Goal: Information Seeking & Learning: Learn about a topic

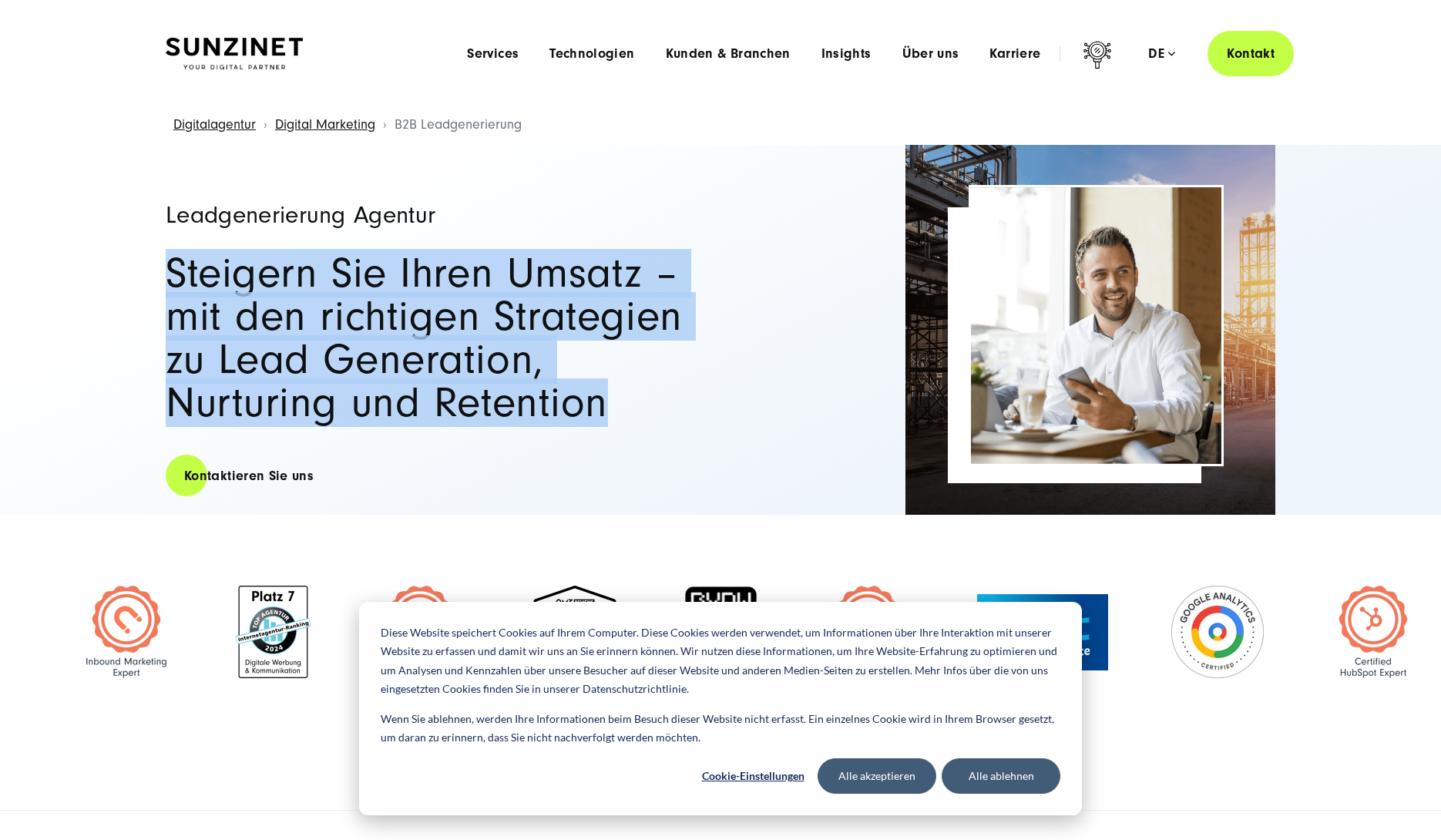
drag, startPoint x: 114, startPoint y: 275, endPoint x: 567, endPoint y: 422, distance: 476.3
click at [567, 421] on div "Leadgenerierung Agentur Steigern Sie Ihren Umsatz – mit den richtigen Strategie…" at bounding box center [720, 330] width 1441 height 370
drag, startPoint x: 567, startPoint y: 422, endPoint x: 760, endPoint y: 668, distance: 312.7
click at [569, 423] on h2 "Steigern Sie Ihren Umsatz – mit den richtigen Strategien zu Lead Generation, Nu…" at bounding box center [435, 338] width 540 height 172
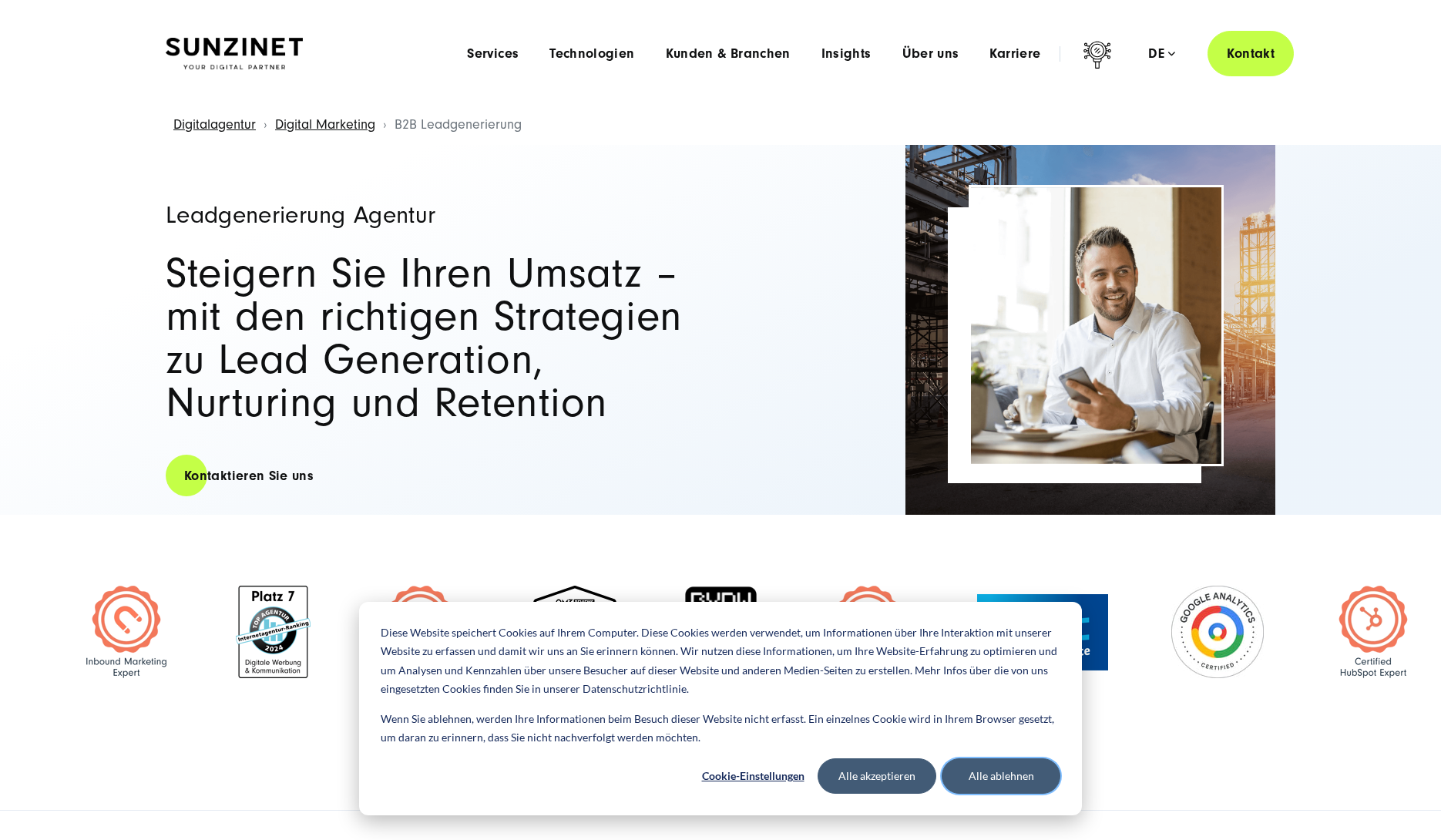
click at [1008, 775] on button "Alle ablehnen" at bounding box center [1001, 776] width 118 height 36
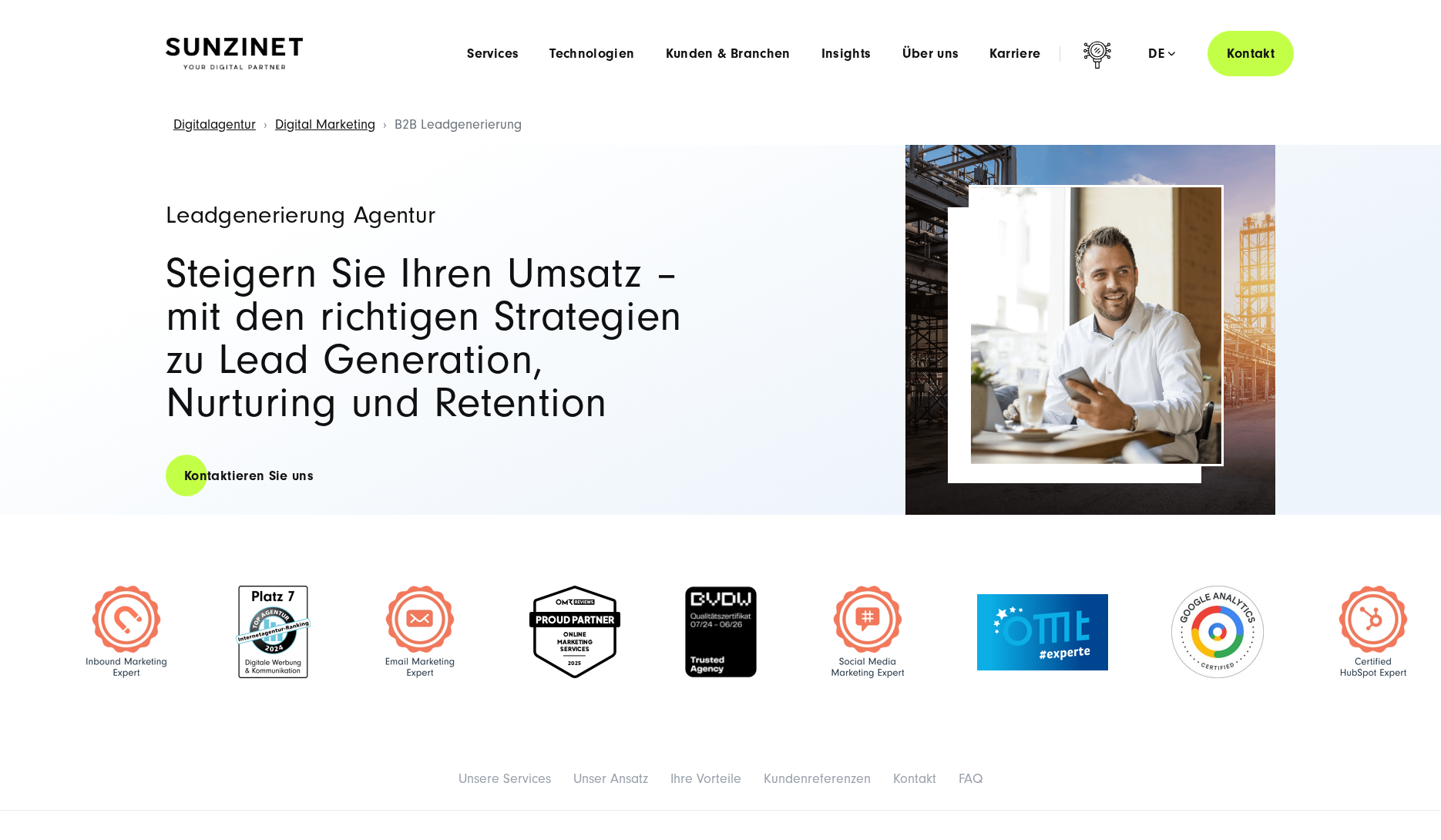
click at [121, 638] on img at bounding box center [126, 631] width 92 height 92
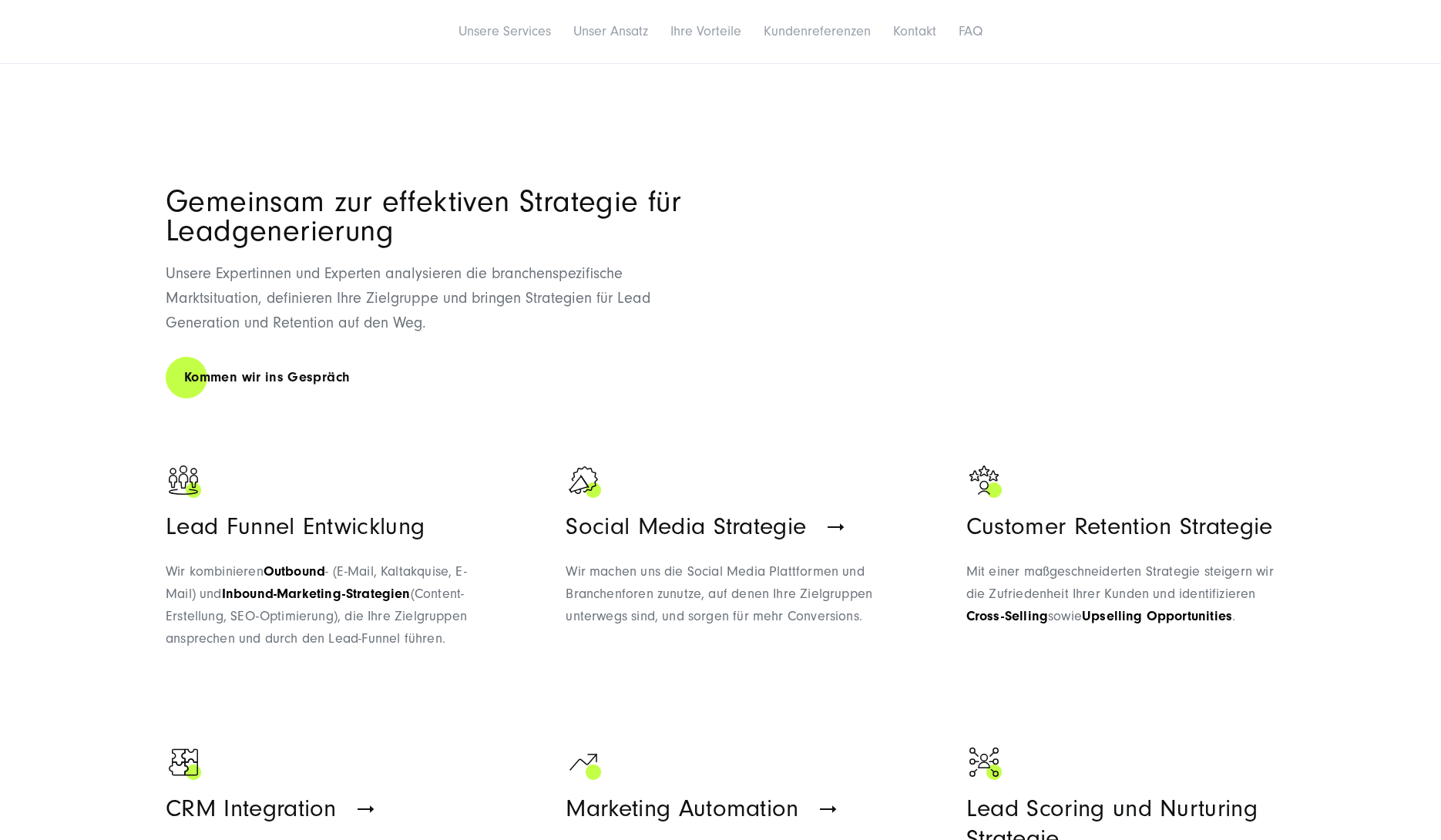
scroll to position [816, 0]
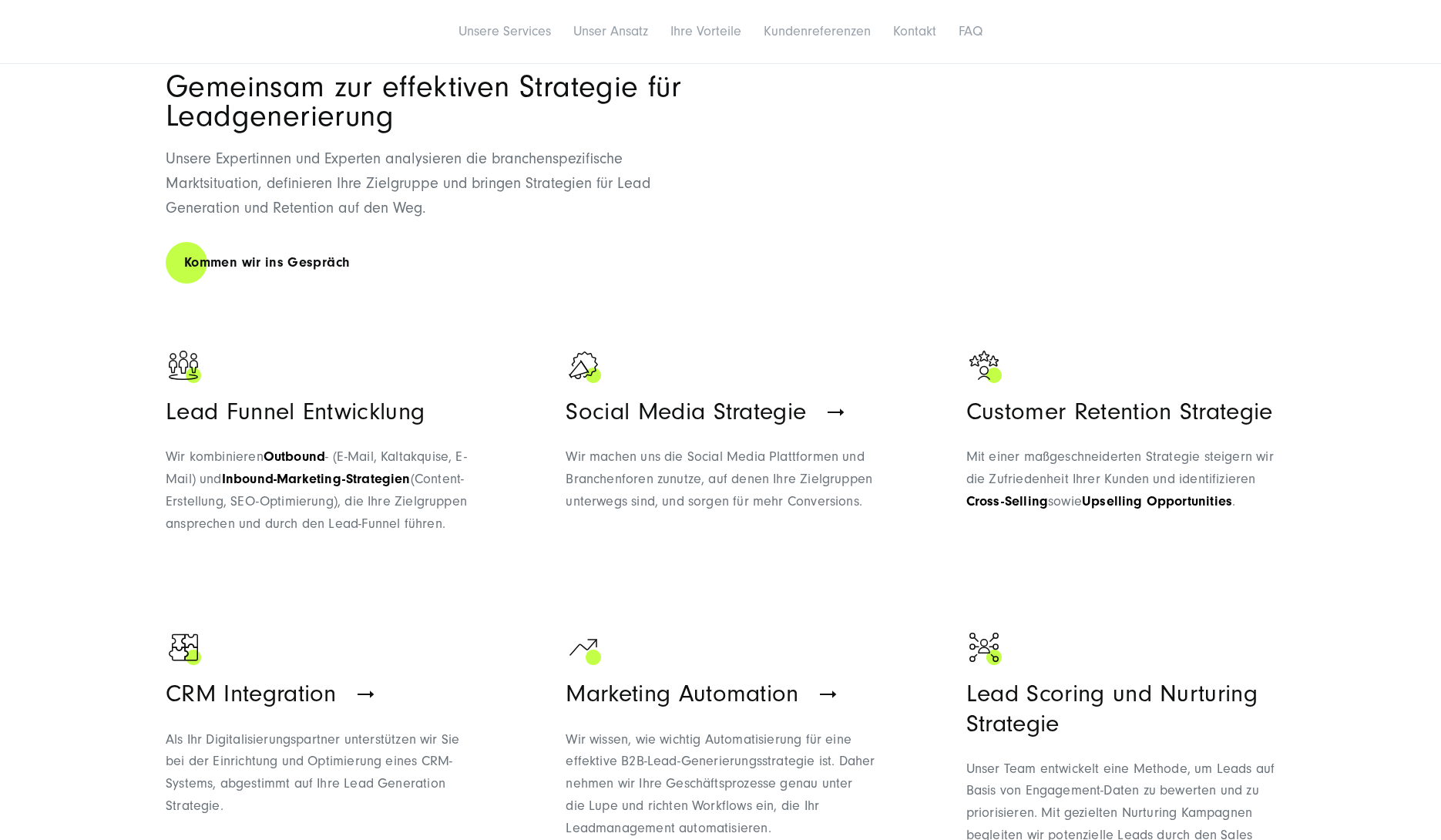
drag, startPoint x: 161, startPoint y: 455, endPoint x: 458, endPoint y: 521, distance: 304.2
click at [458, 521] on div "Gemeinsam zur effektiven Strategie für Leadgenerierung Unsere Expertinnen und E…" at bounding box center [720, 627] width 1172 height 1108
click at [464, 521] on p "Wir kombinieren Outbound - (E-Mail, Kaltakquise, E-Mail) und Inbound-Marketing-…" at bounding box center [320, 490] width 309 height 88
drag, startPoint x: 454, startPoint y: 522, endPoint x: 172, endPoint y: 458, distance: 289.2
click at [172, 458] on p "Wir kombinieren Outbound - (E-Mail, Kaltakquise, E-Mail) und Inbound-Marketing-…" at bounding box center [320, 490] width 309 height 88
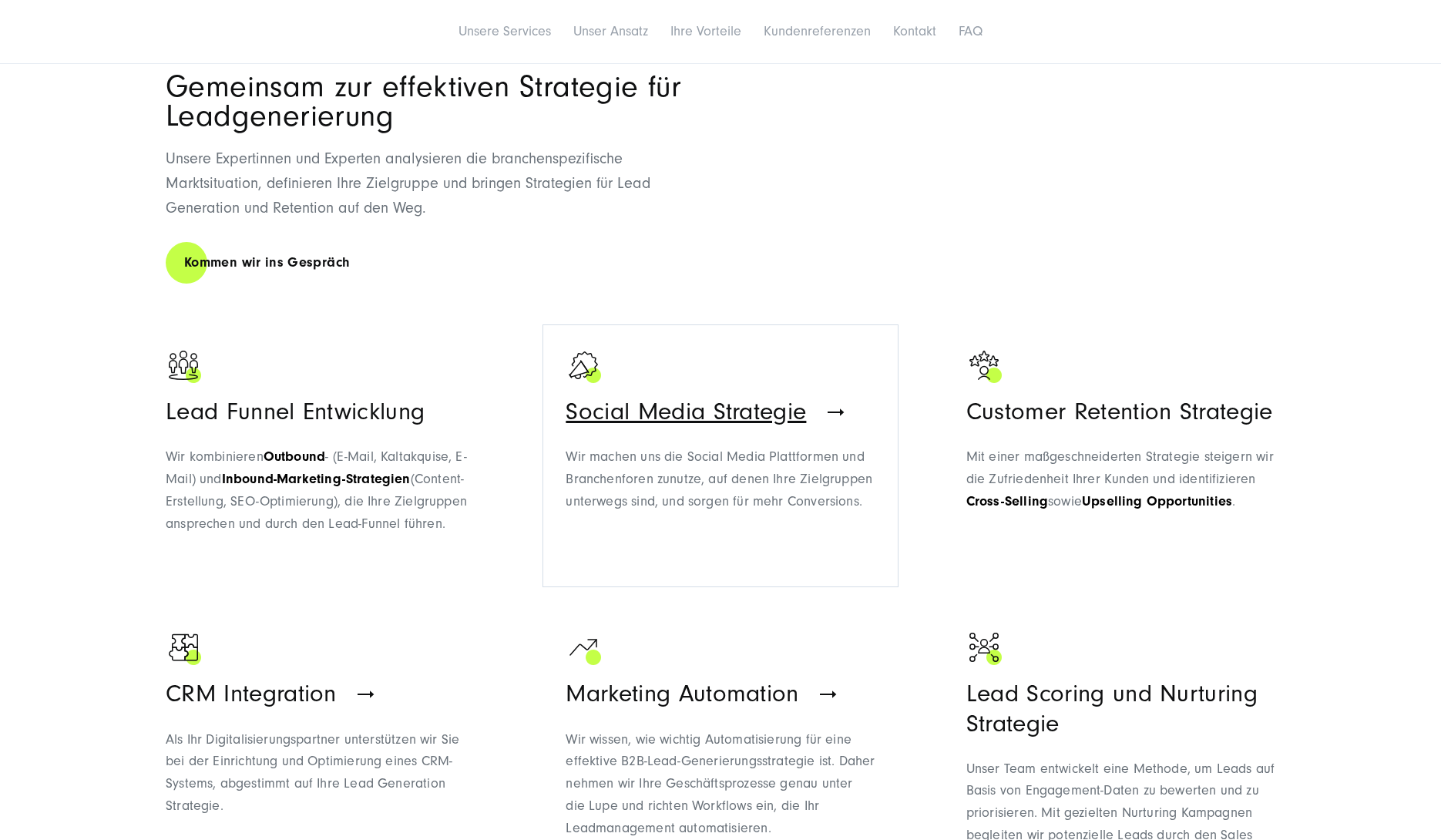
click at [676, 477] on span "Wir machen uns die Social Media Plattformen und Branchenforen zunutze, auf dene…" at bounding box center [719, 479] width 307 height 61
click at [1392, 532] on section "Gemeinsam zur effektiven Strategie für Leadgenerierung Unsere Expertinnen und E…" at bounding box center [720, 626] width 1441 height 1262
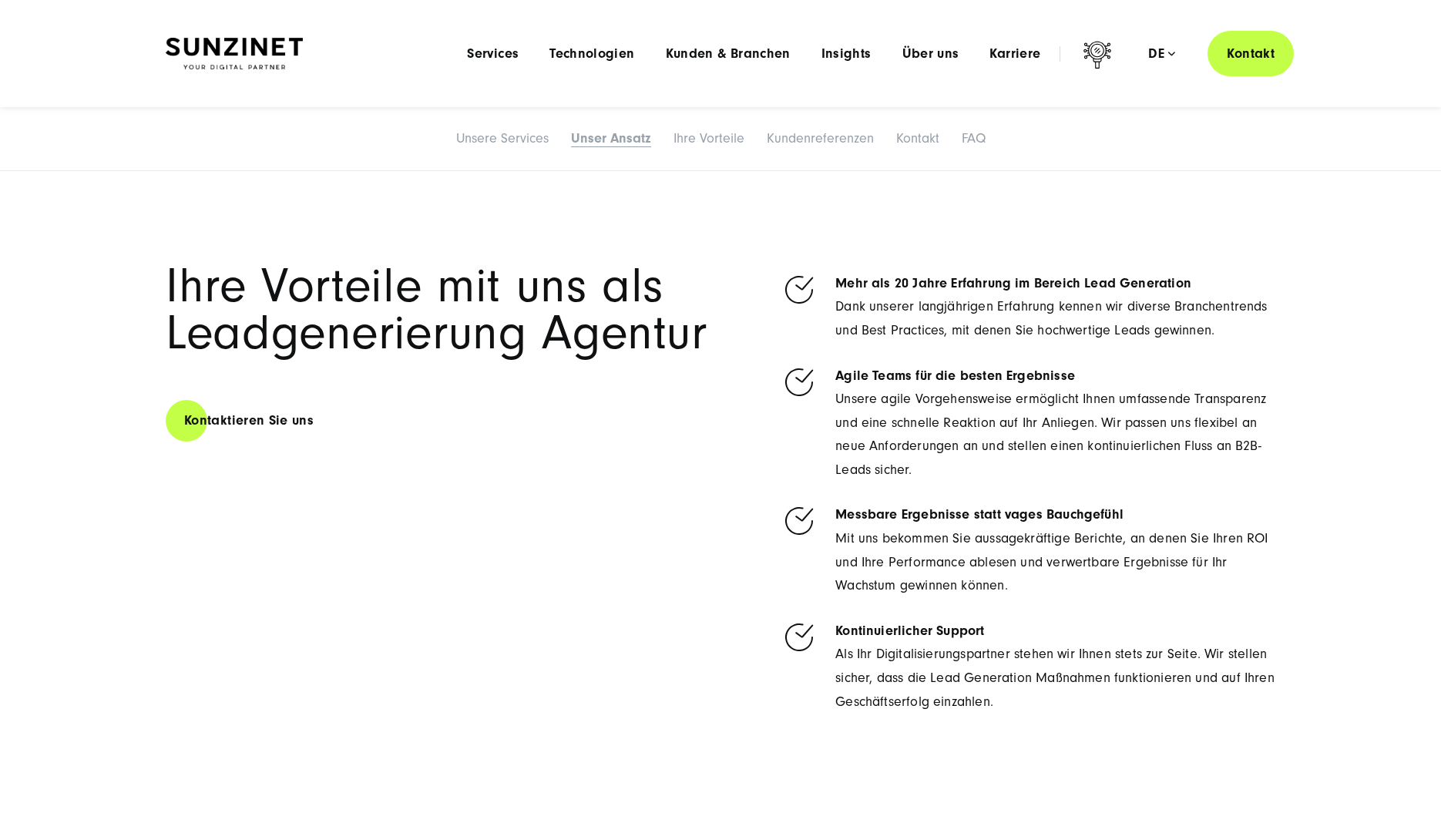
scroll to position [4269, 0]
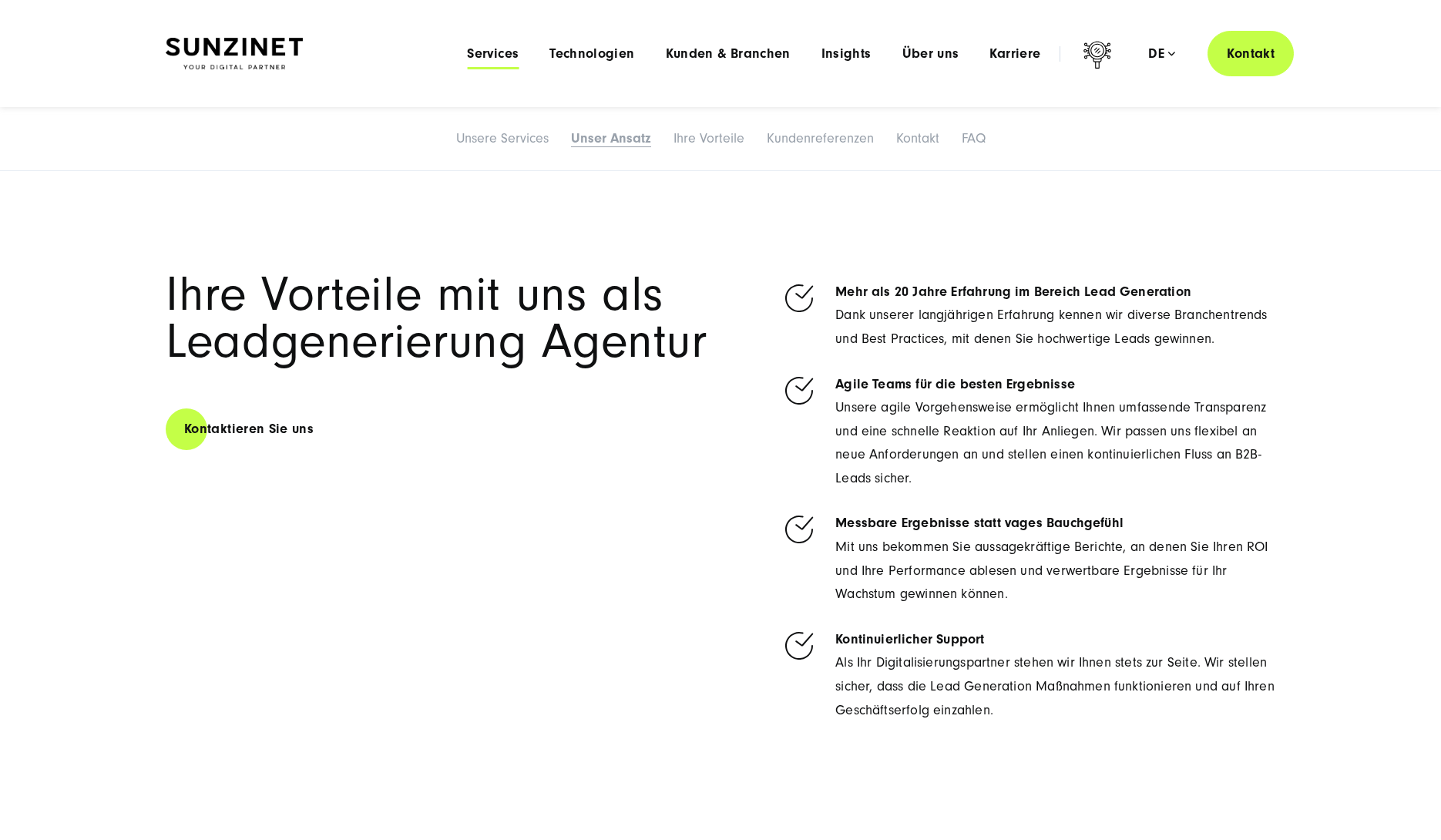
click at [492, 52] on span "Services" at bounding box center [492, 54] width 51 height 16
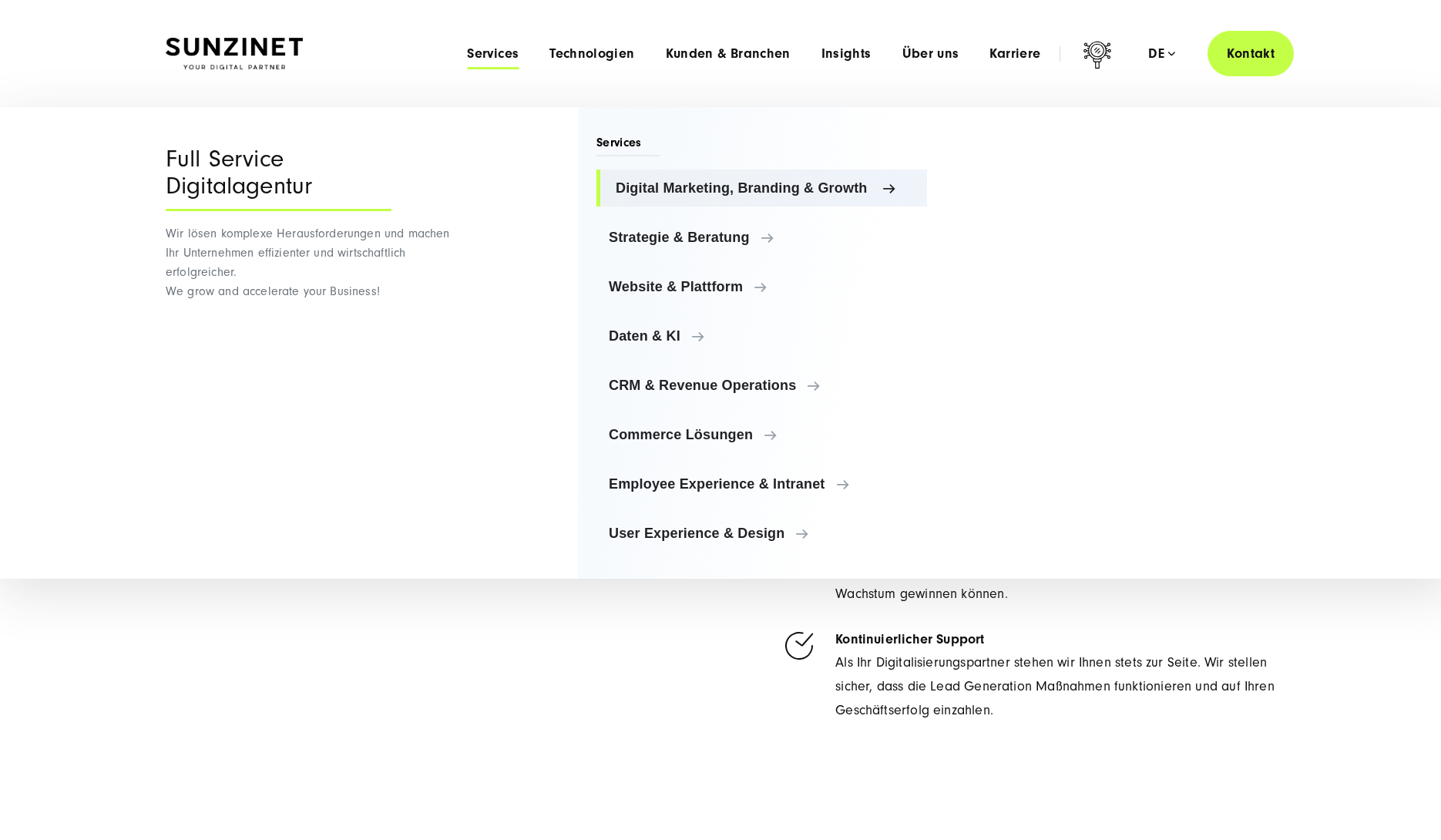
scroll to position [4268, 0]
click at [659, 427] on span "Commerce Lösungen" at bounding box center [766, 435] width 299 height 16
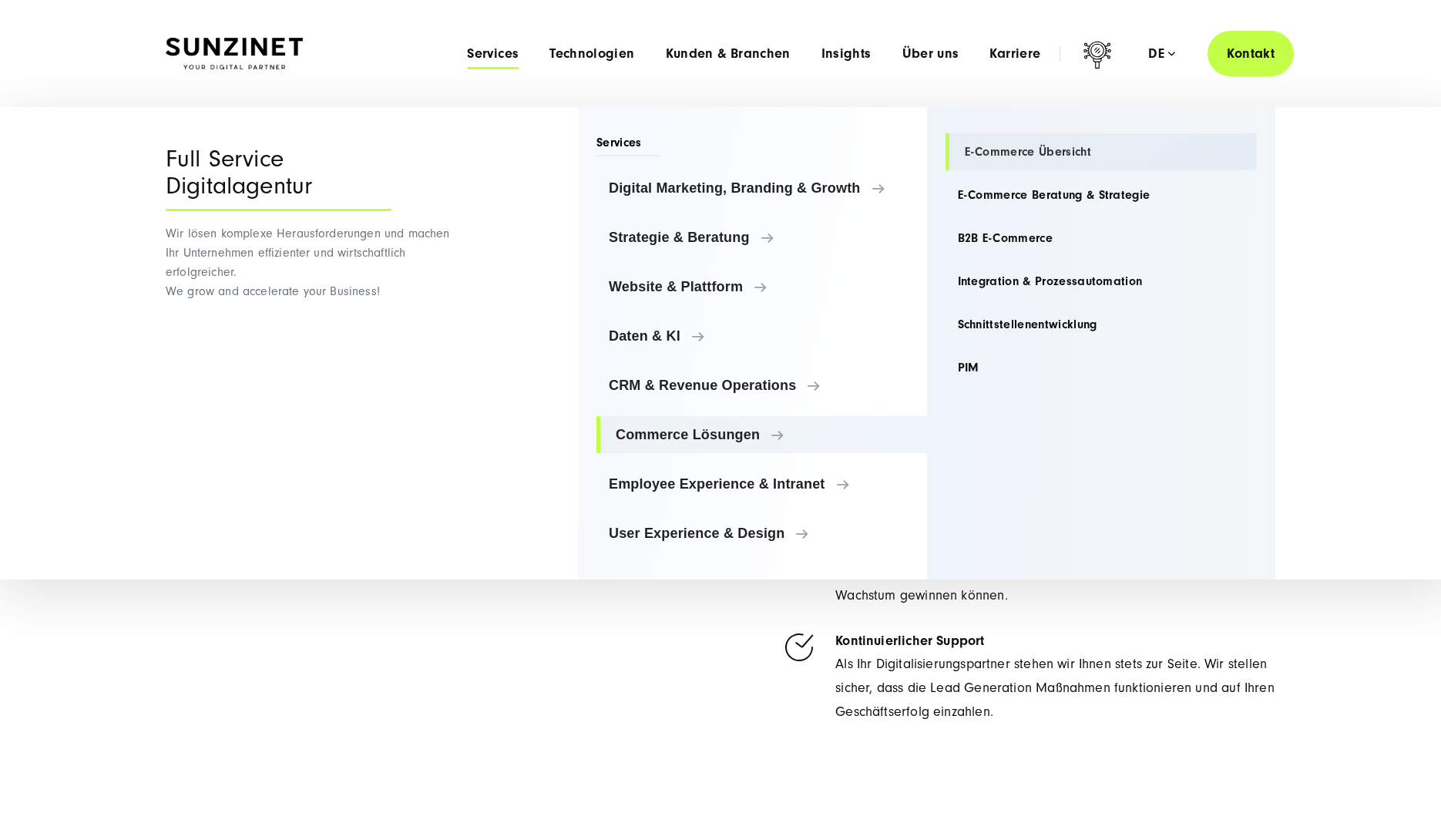
click at [1012, 154] on link "E-Commerce Übersicht" at bounding box center [1102, 152] width 312 height 37
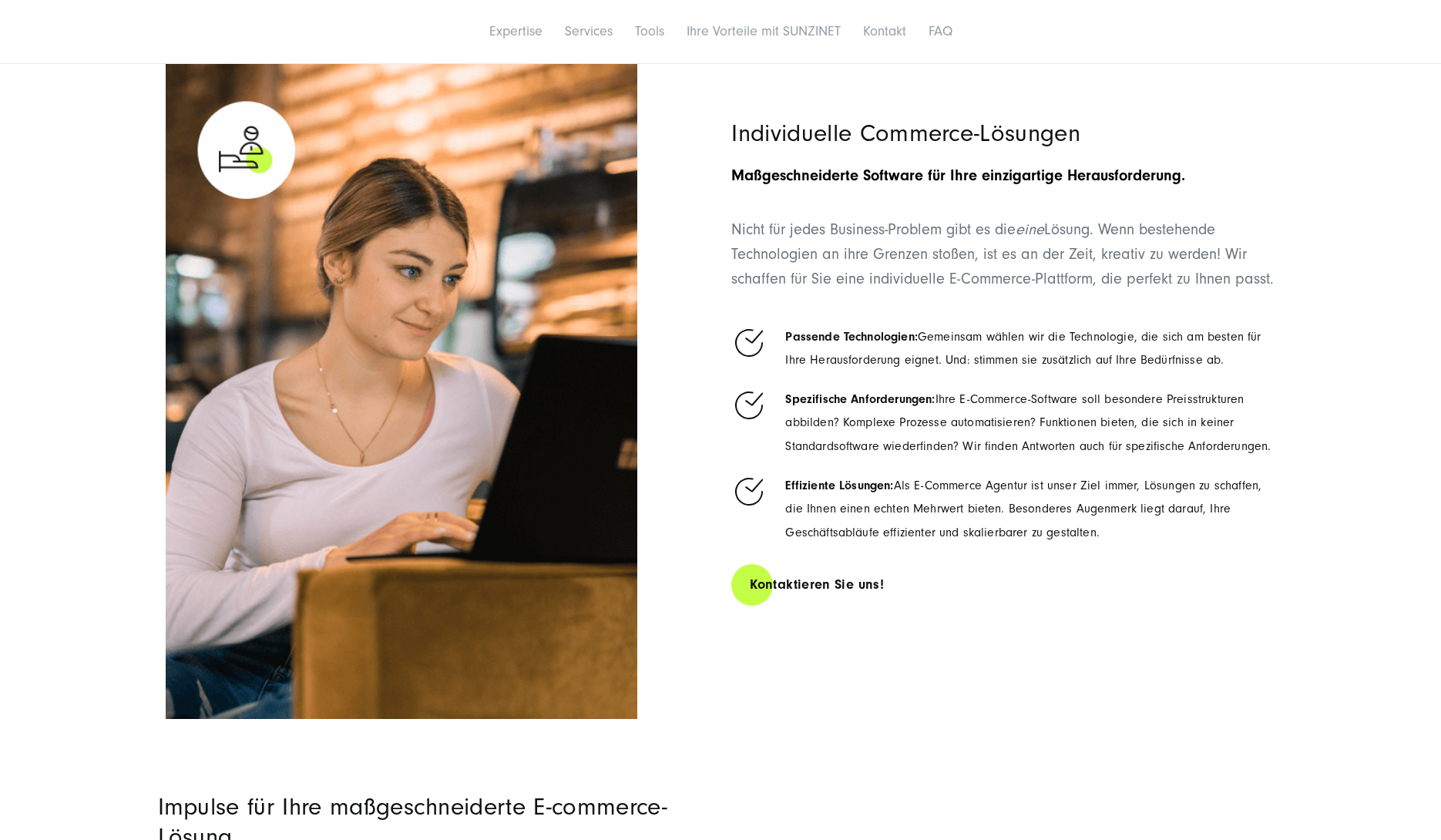
scroll to position [1145, 0]
drag, startPoint x: 735, startPoint y: 130, endPoint x: 1280, endPoint y: 299, distance: 570.6
click at [1280, 299] on div "Individuelle Commerce-Lösungen Maßgeschneiderte Software für Ihre einzigartige …" at bounding box center [720, 388] width 1172 height 663
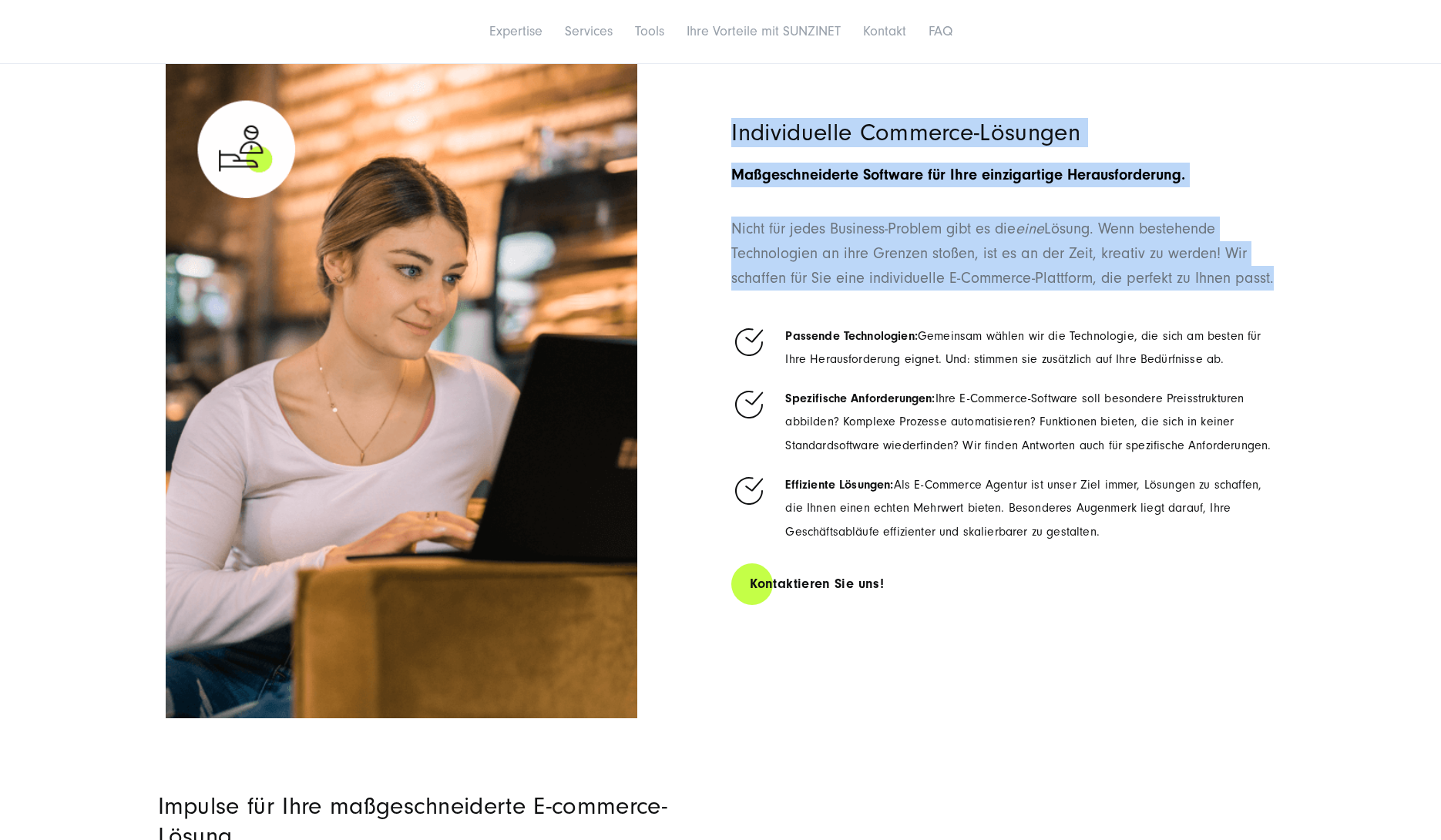
drag, startPoint x: 1257, startPoint y: 278, endPoint x: 729, endPoint y: 137, distance: 546.5
click at [729, 137] on div "Individuelle Commerce-Lösungen Maßgeschneiderte Software für Ihre einzigartige …" at bounding box center [720, 388] width 1172 height 663
click at [729, 137] on div "Individuelle Commerce-Lösungen Maßgeschneiderte Software für Ihre einzigartige …" at bounding box center [720, 388] width 1110 height 663
drag, startPoint x: 734, startPoint y: 137, endPoint x: 1300, endPoint y: 298, distance: 588.5
click at [1300, 298] on div "Individuelle Commerce-Lösungen Maßgeschneiderte Software für Ihre einzigartige …" at bounding box center [720, 388] width 1172 height 663
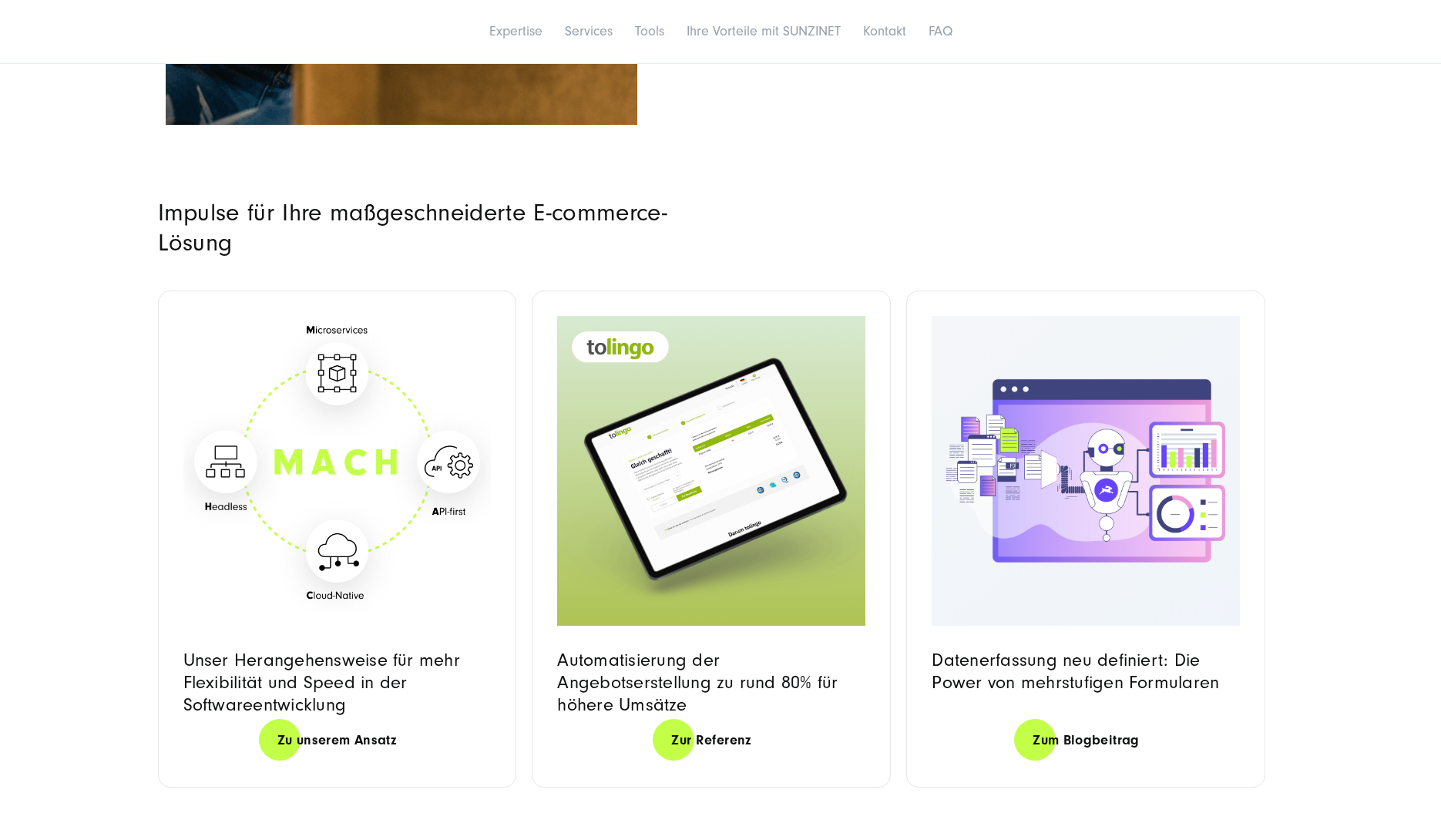
scroll to position [1743, 0]
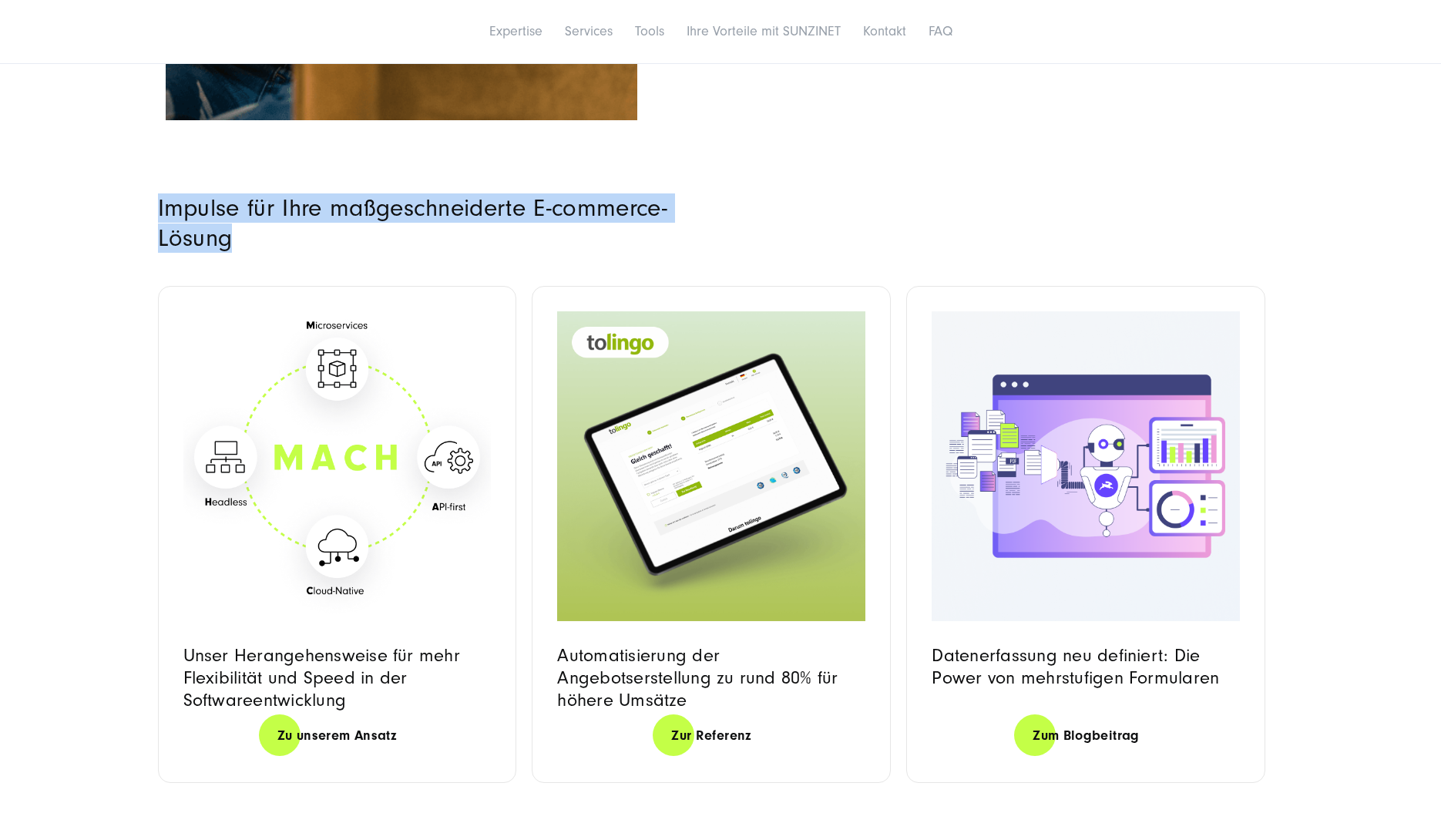
drag, startPoint x: 155, startPoint y: 216, endPoint x: 255, endPoint y: 239, distance: 102.6
click at [254, 239] on div "Impulse für Ihre maßgeschneiderte E-commerce-Lösung Unser Herangehensweise für …" at bounding box center [721, 496] width 1188 height 605
click at [255, 239] on h3 "Impulse für Ihre maßgeschneiderte E-commerce-Lösung" at bounding box center [431, 223] width 548 height 58
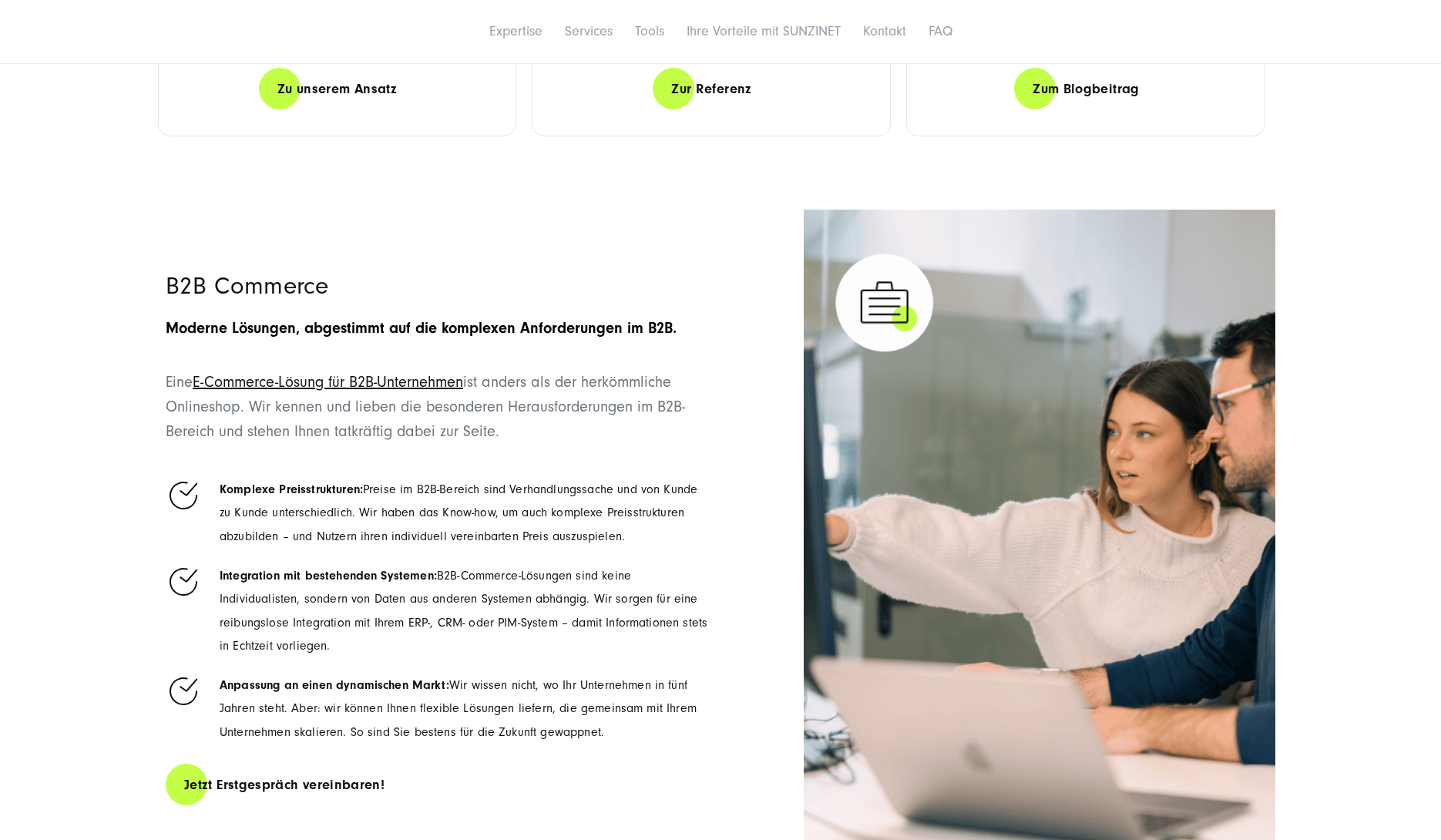
scroll to position [2478, 0]
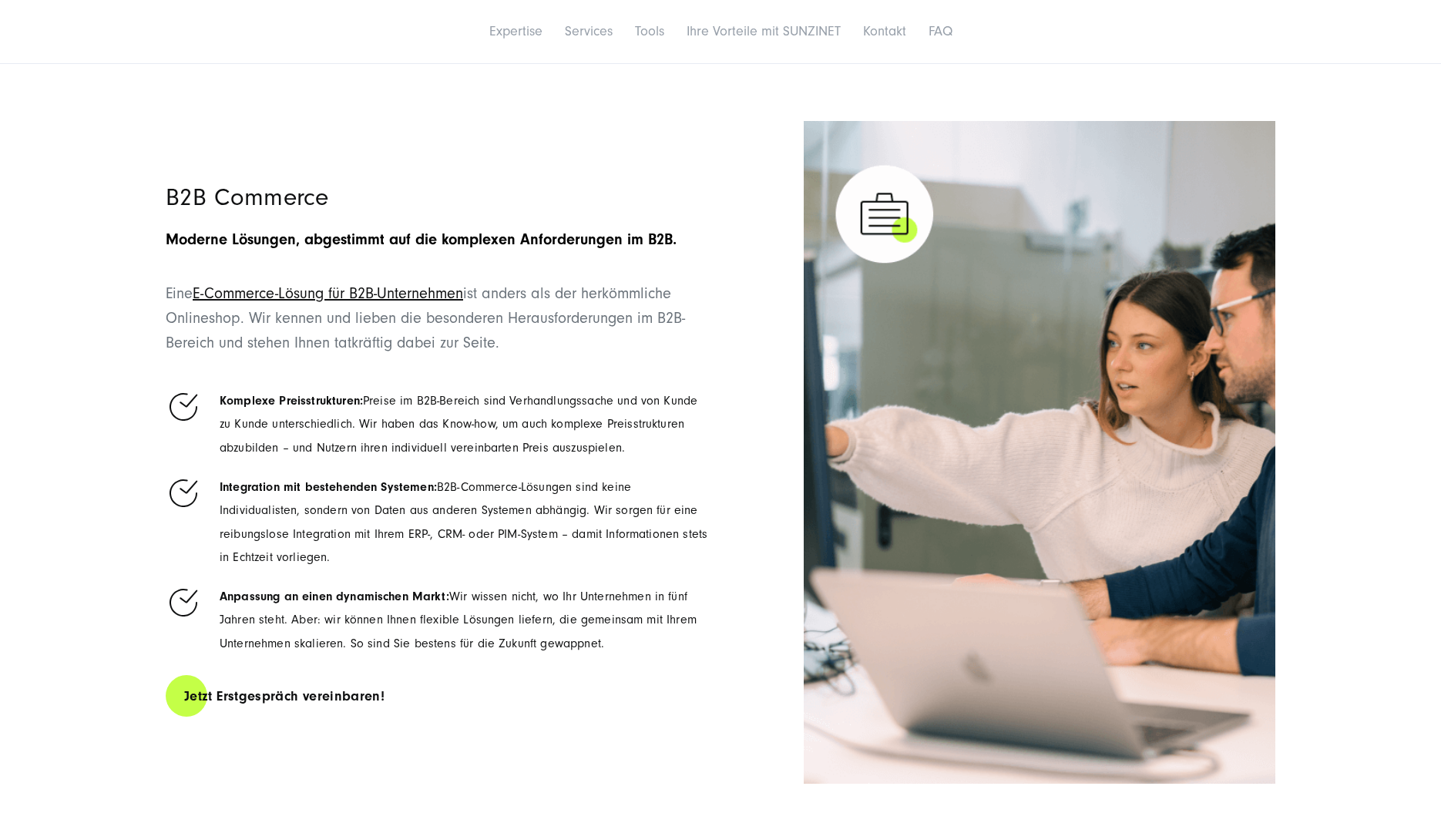
drag, startPoint x: 169, startPoint y: 198, endPoint x: 534, endPoint y: 725, distance: 641.1
click at [534, 725] on div "B2B Commerce Moderne Lösungen, abgestimmt auf die komplexen Anforderungen im B2…" at bounding box center [438, 451] width 545 height 659
click at [528, 722] on div "B2B Commerce Moderne Lösungen, abgestimmt auf die komplexen Anforderungen im B2…" at bounding box center [438, 451] width 545 height 659
drag, startPoint x: 445, startPoint y: 698, endPoint x: 142, endPoint y: 196, distance: 586.4
click at [142, 196] on div "B2B Commerce Moderne Lösungen, abgestimmt auf die komplexen Anforderungen im B2…" at bounding box center [720, 452] width 1172 height 663
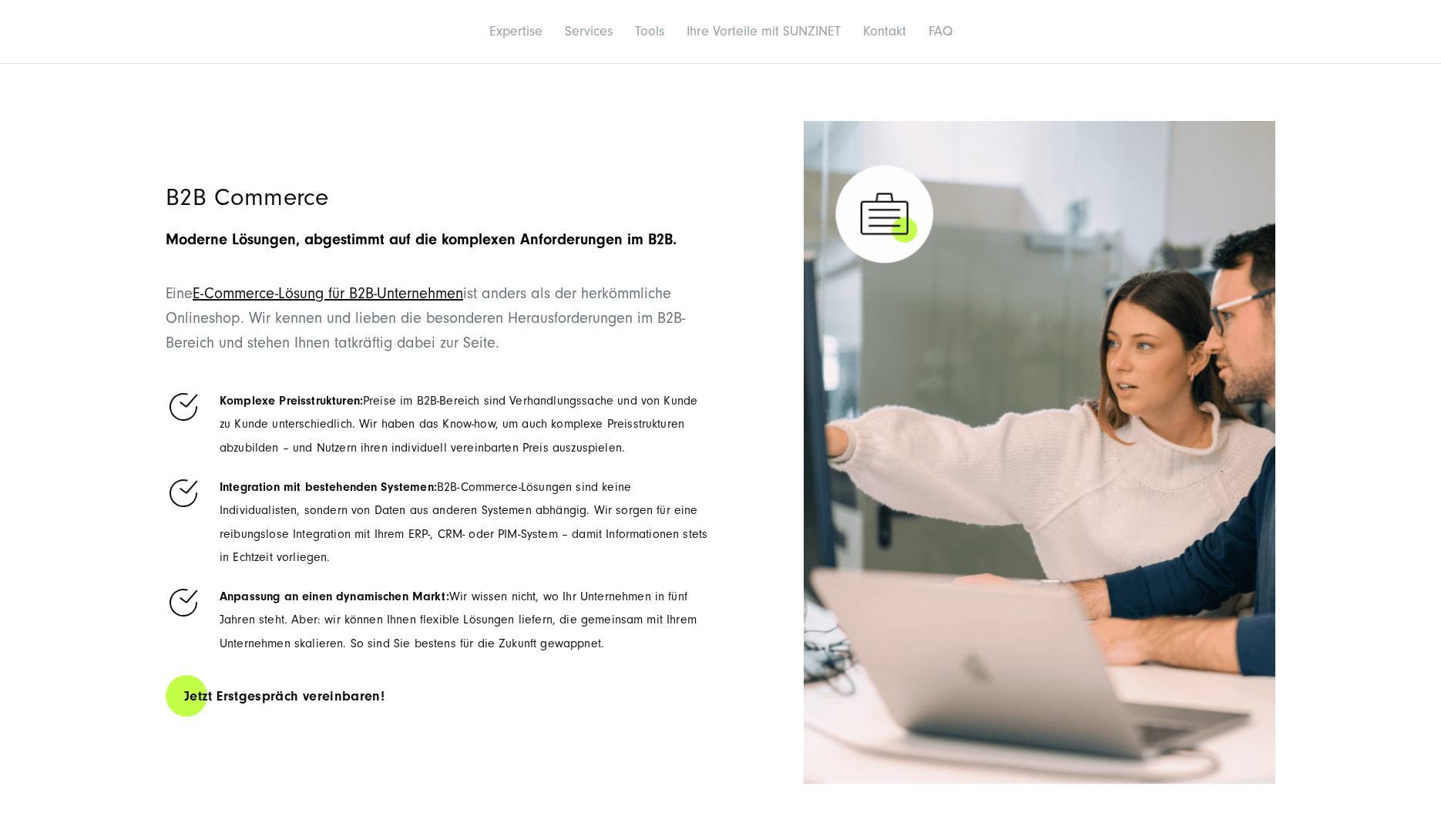
click at [142, 194] on div "B2B Commerce Moderne Lösungen, abgestimmt auf die komplexen Anforderungen im B2…" at bounding box center [720, 452] width 1172 height 663
drag, startPoint x: 142, startPoint y: 189, endPoint x: 500, endPoint y: 710, distance: 632.1
click at [500, 710] on div "B2B Commerce Moderne Lösungen, abgestimmt auf die komplexen Anforderungen im B2…" at bounding box center [720, 452] width 1172 height 663
click at [492, 715] on div "Jetzt Erstgespräch vereinbaren!" at bounding box center [438, 695] width 545 height 47
drag, startPoint x: 483, startPoint y: 709, endPoint x: 164, endPoint y: 170, distance: 626.3
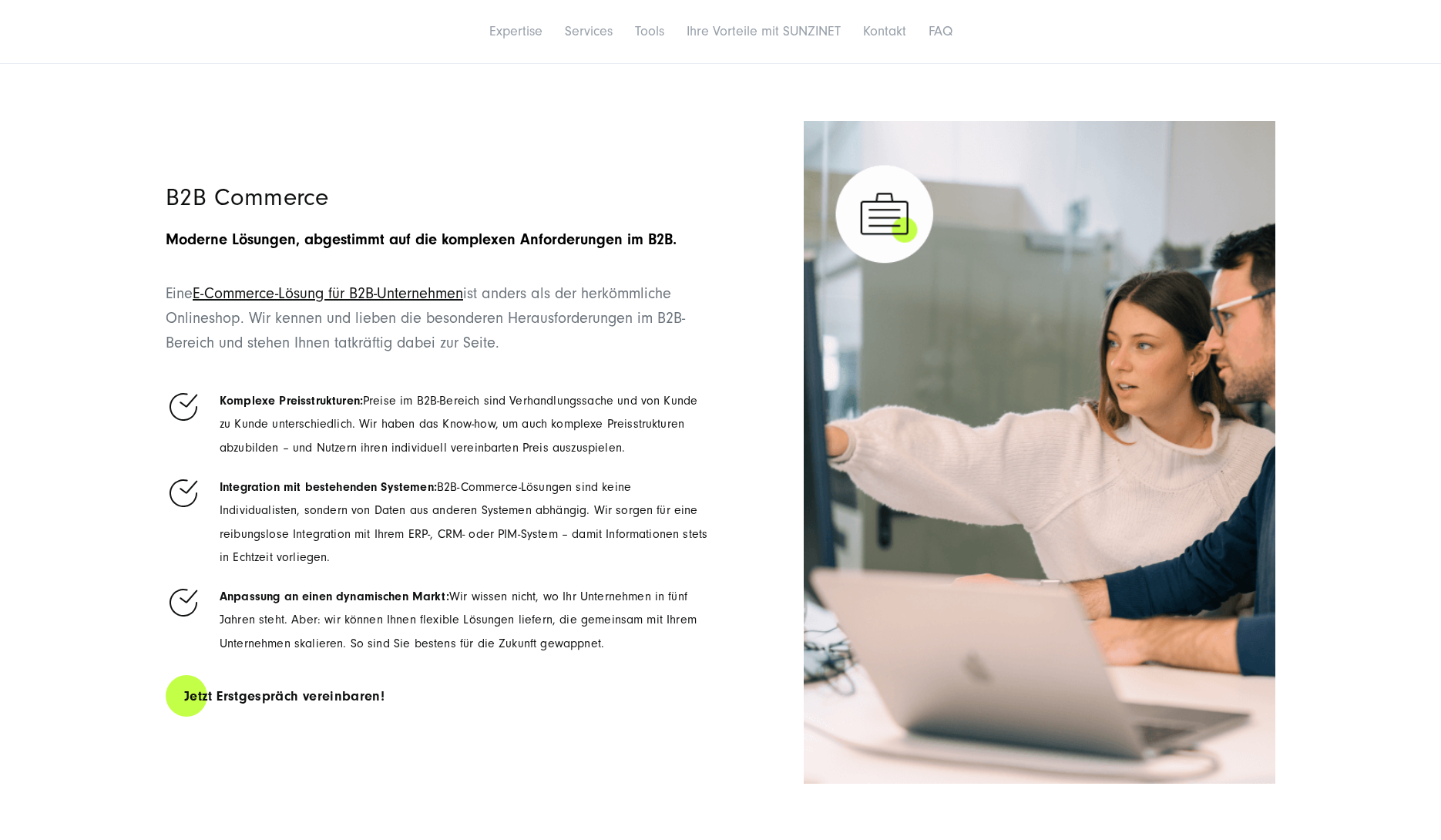
click at [164, 170] on div "B2B Commerce Moderne Lösungen, abgestimmt auf die komplexen Anforderungen im B2…" at bounding box center [720, 452] width 1172 height 663
click at [163, 190] on div "B2B Commerce Moderne Lösungen, abgestimmt auf die komplexen Anforderungen im B2…" at bounding box center [720, 452] width 1172 height 663
drag, startPoint x: 168, startPoint y: 198, endPoint x: 580, endPoint y: 709, distance: 656.4
click at [580, 709] on div "B2B Commerce Moderne Lösungen, abgestimmt auf die komplexen Anforderungen im B2…" at bounding box center [438, 451] width 545 height 659
click at [566, 702] on div "Jetzt Erstgespräch vereinbaren!" at bounding box center [438, 695] width 545 height 47
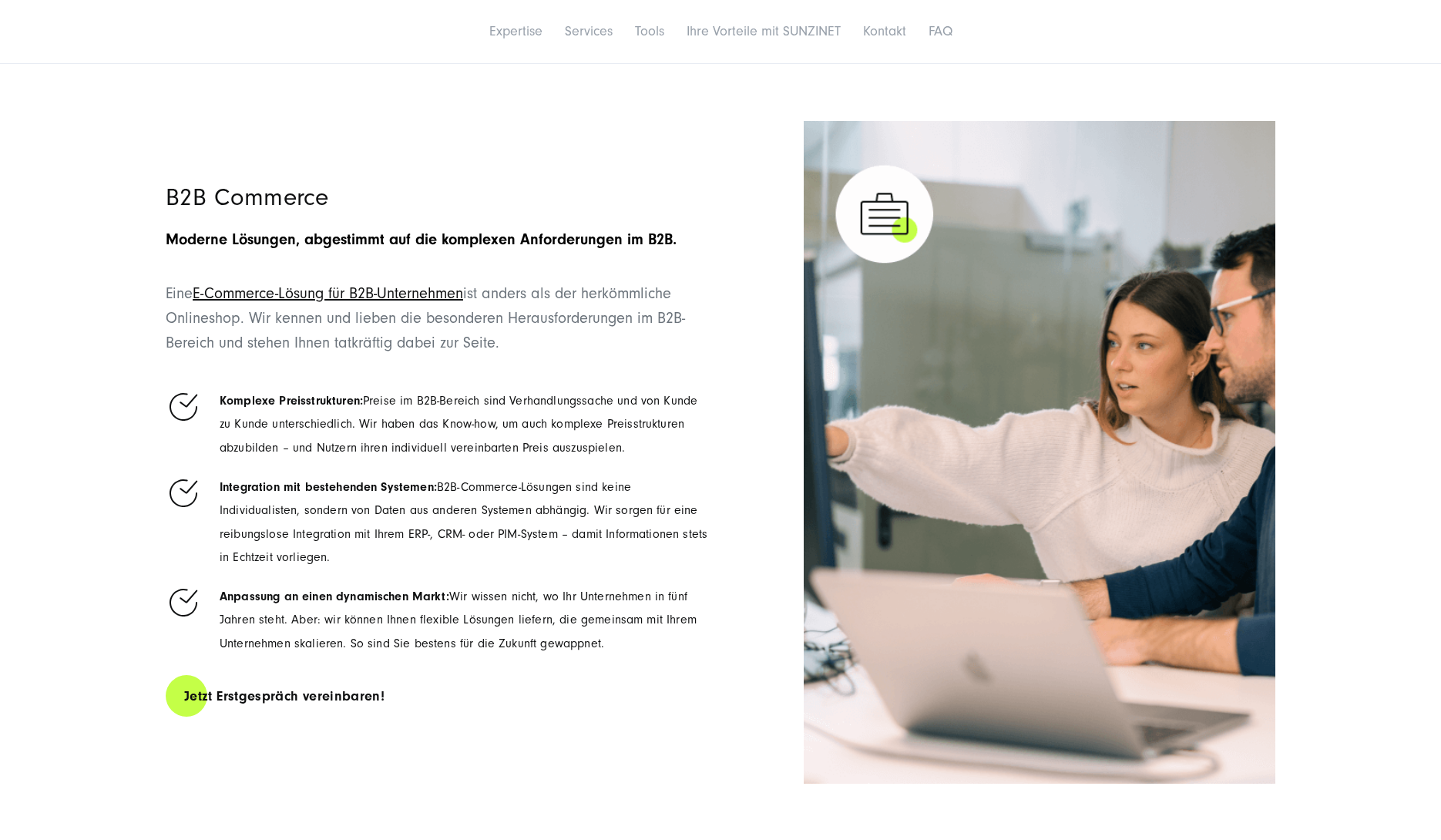
drag, startPoint x: 567, startPoint y: 707, endPoint x: 142, endPoint y: 193, distance: 666.9
click at [142, 193] on div "B2B Commerce Moderne Lösungen, abgestimmt auf die komplexen Anforderungen im B2…" at bounding box center [720, 452] width 1172 height 663
click at [149, 194] on div "B2B Commerce Moderne Lösungen, abgestimmt auf die komplexen Anforderungen im B2…" at bounding box center [720, 452] width 1172 height 663
drag, startPoint x: 167, startPoint y: 193, endPoint x: 463, endPoint y: 751, distance: 631.6
click at [463, 751] on div "B2B Commerce Moderne Lösungen, abgestimmt auf die komplexen Anforderungen im B2…" at bounding box center [438, 451] width 545 height 659
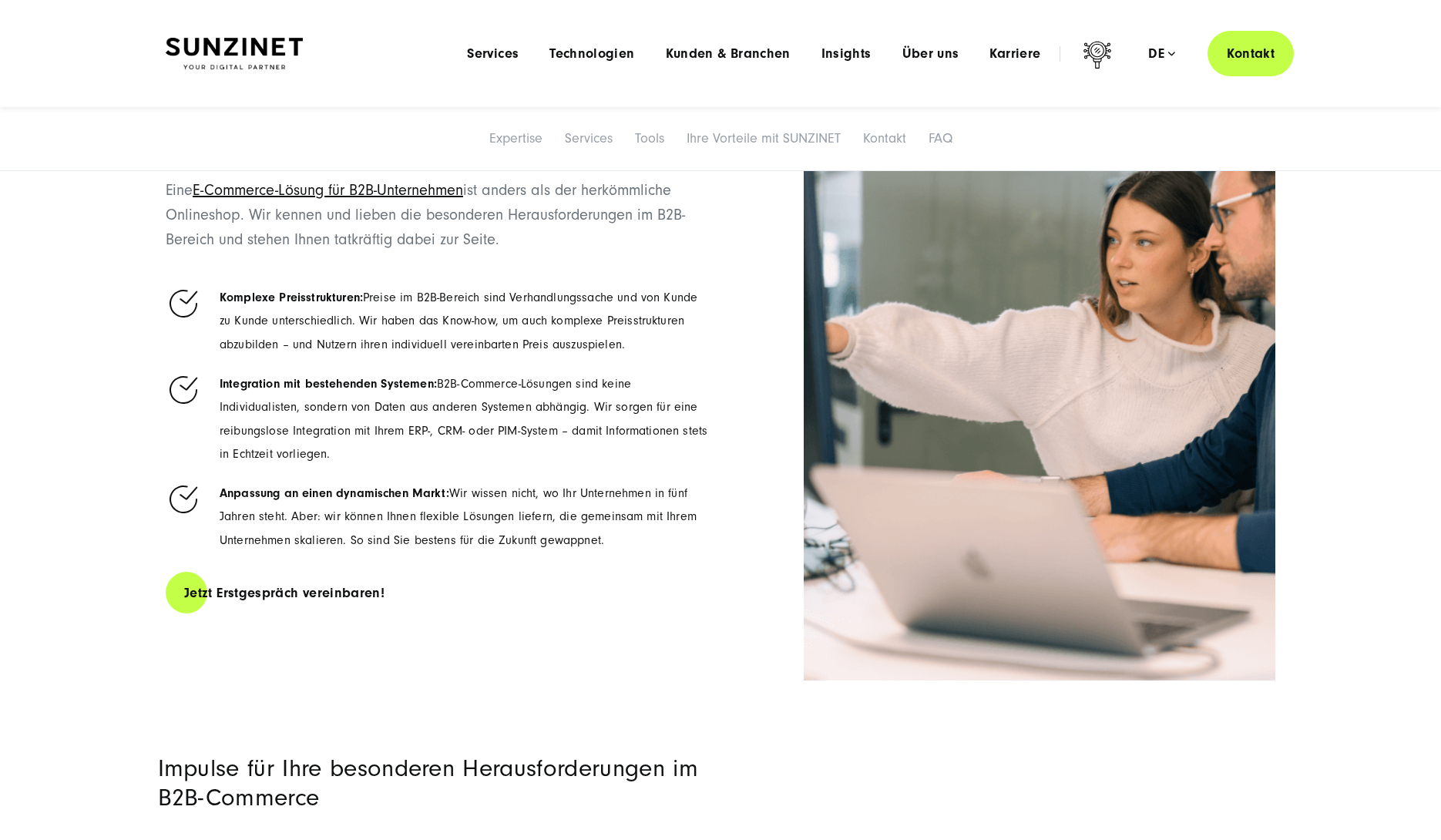
scroll to position [2521, 0]
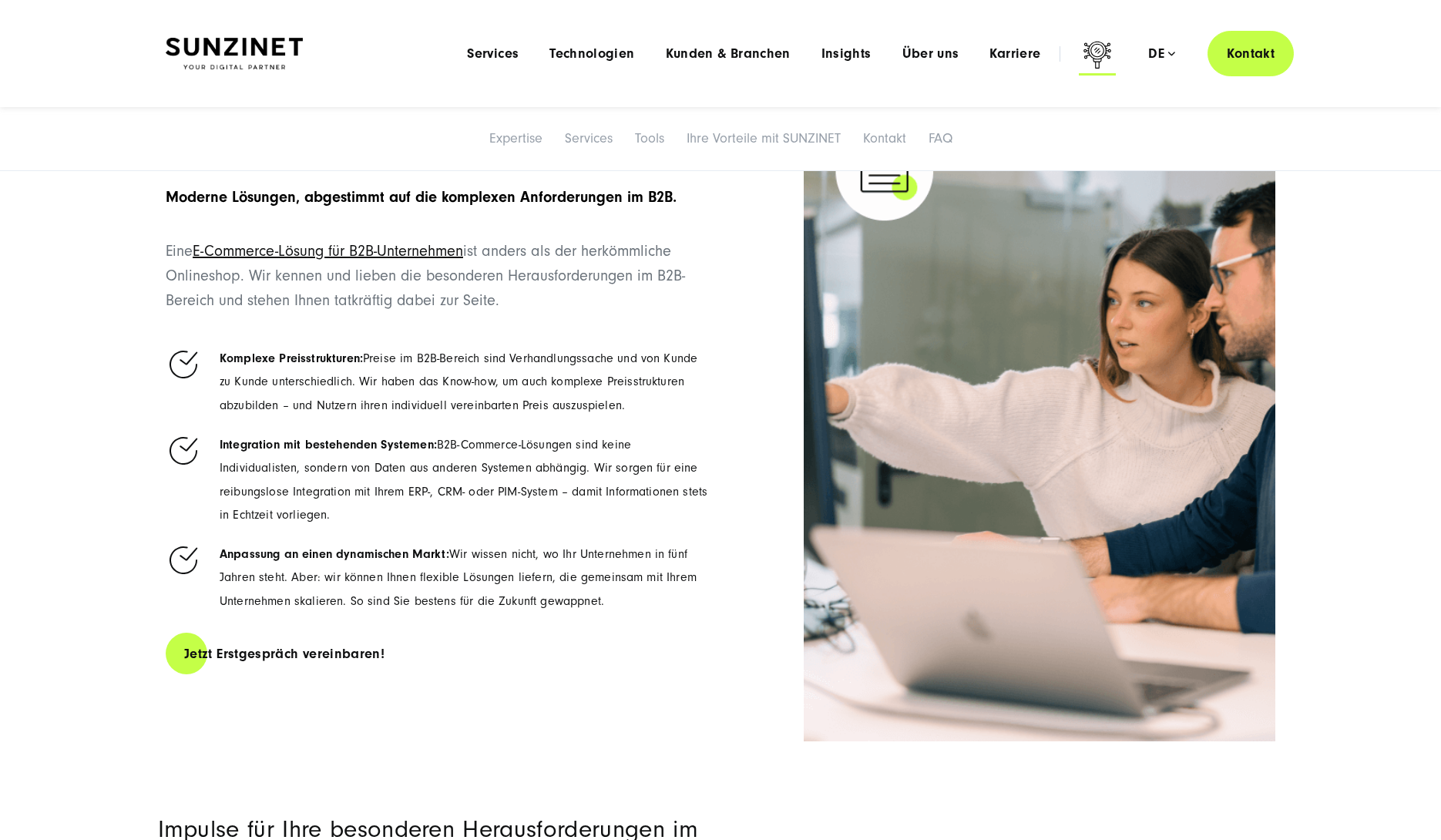
click at [1097, 56] on icon at bounding box center [1098, 54] width 28 height 27
click at [1098, 51] on icon at bounding box center [1098, 54] width 28 height 27
click at [1105, 53] on icon at bounding box center [1098, 57] width 37 height 37
click at [1001, 54] on span "Karriere" at bounding box center [1015, 54] width 50 height 16
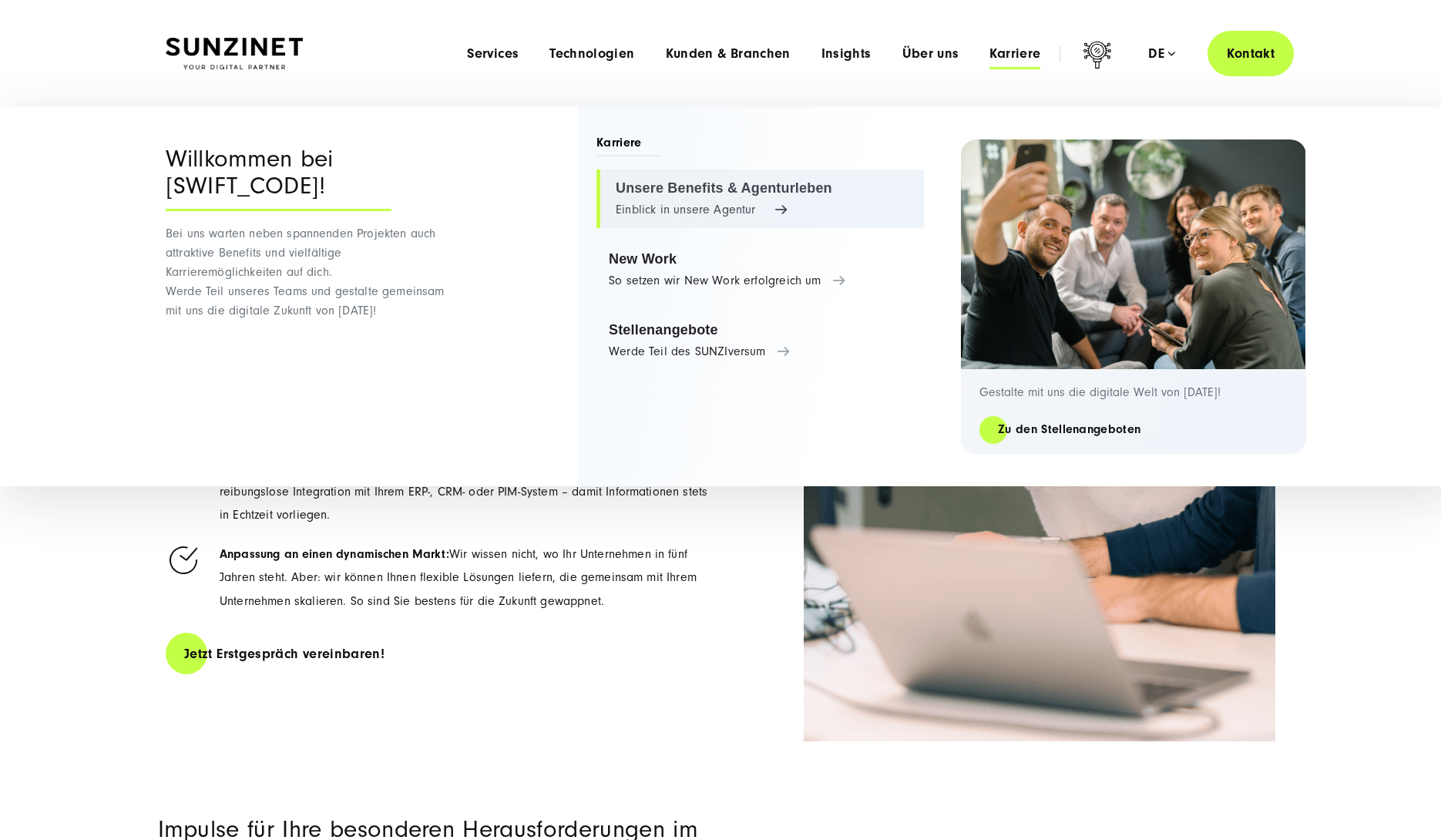
click at [727, 192] on link "Unsere Benefits & Agenturleben Einblick in unsere Agentur" at bounding box center [761, 199] width 328 height 58
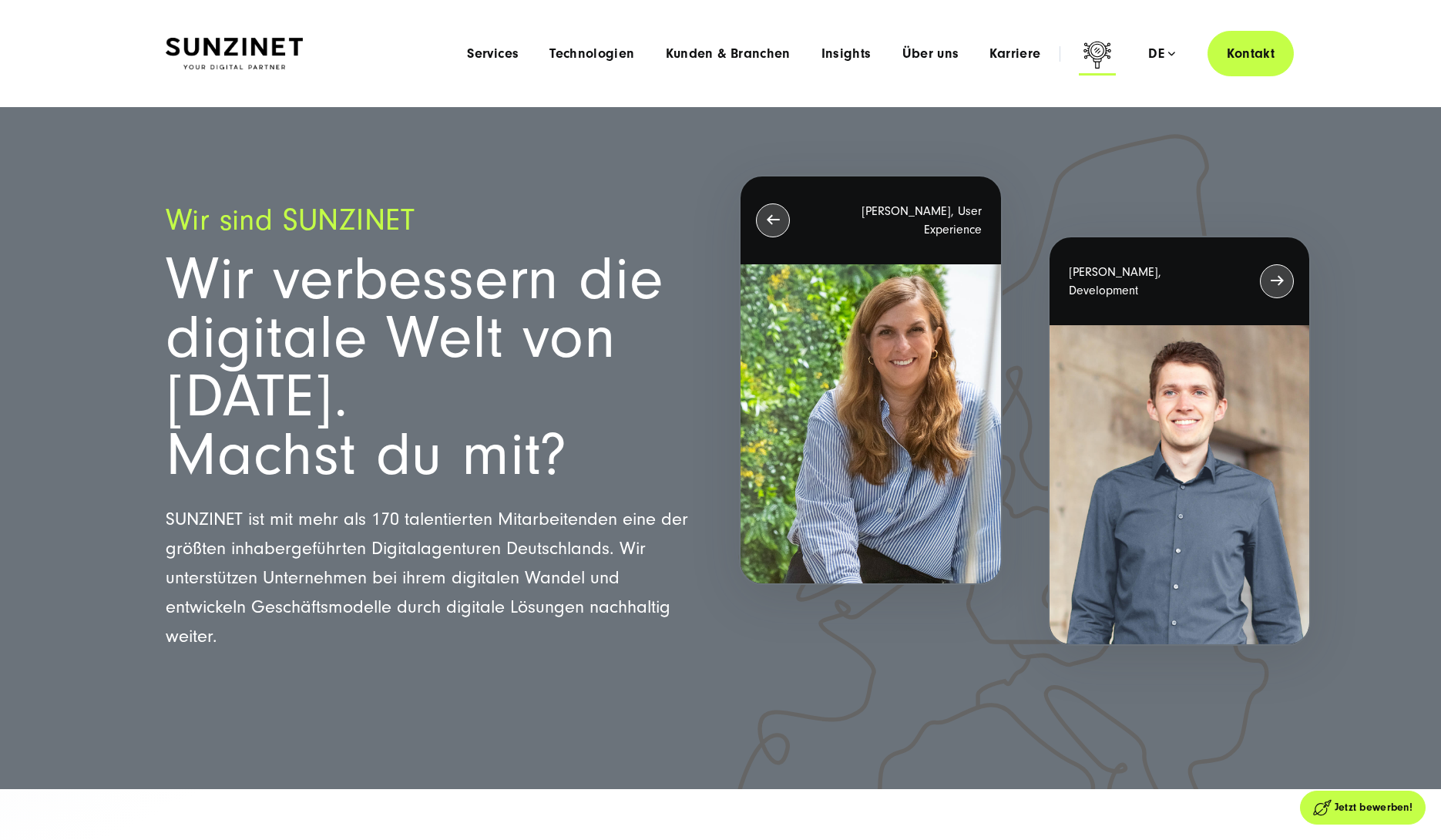
click at [1096, 49] on icon at bounding box center [1098, 57] width 37 height 37
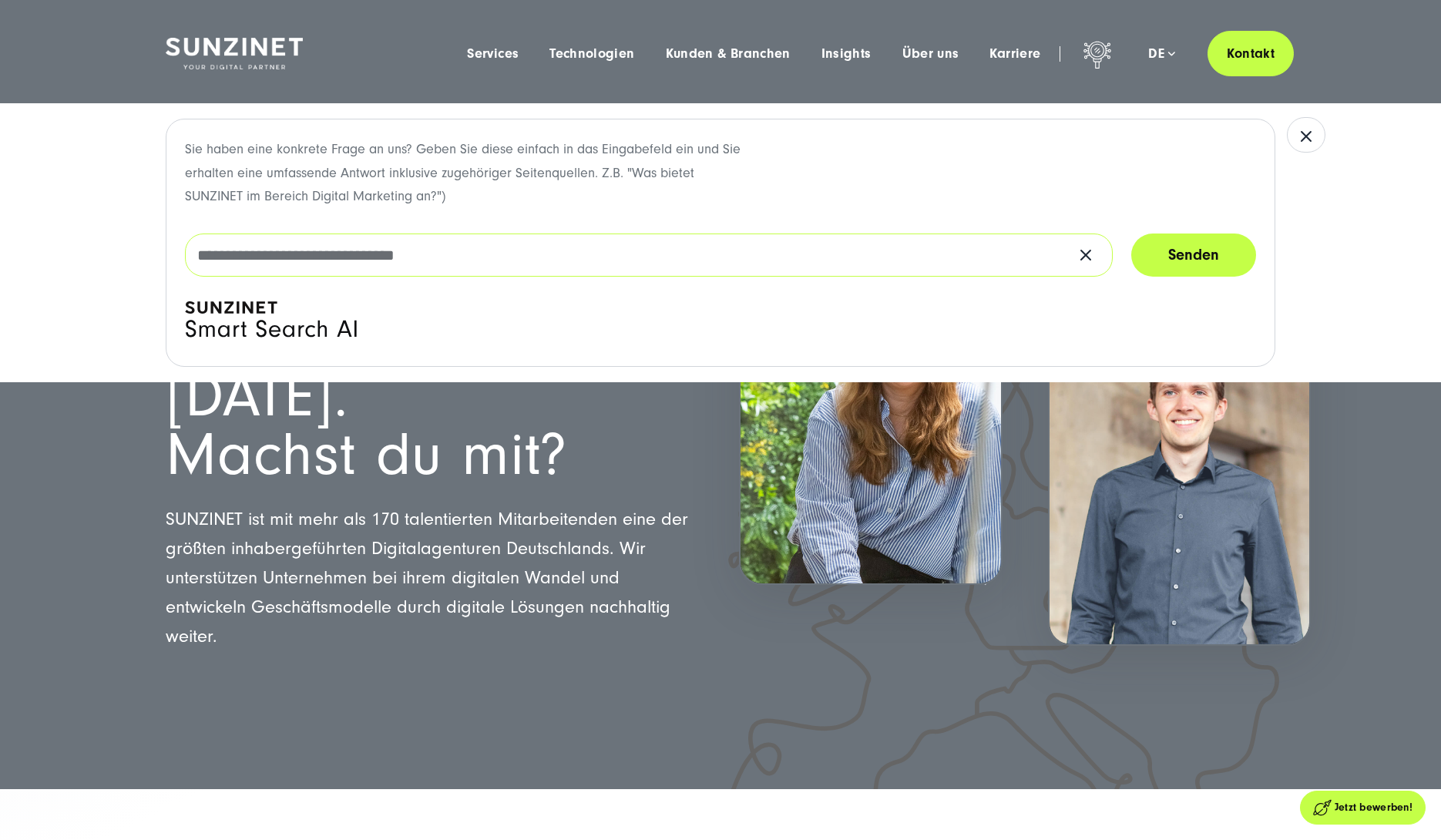
click at [397, 262] on input "text" at bounding box center [649, 255] width 928 height 44
type input "**********"
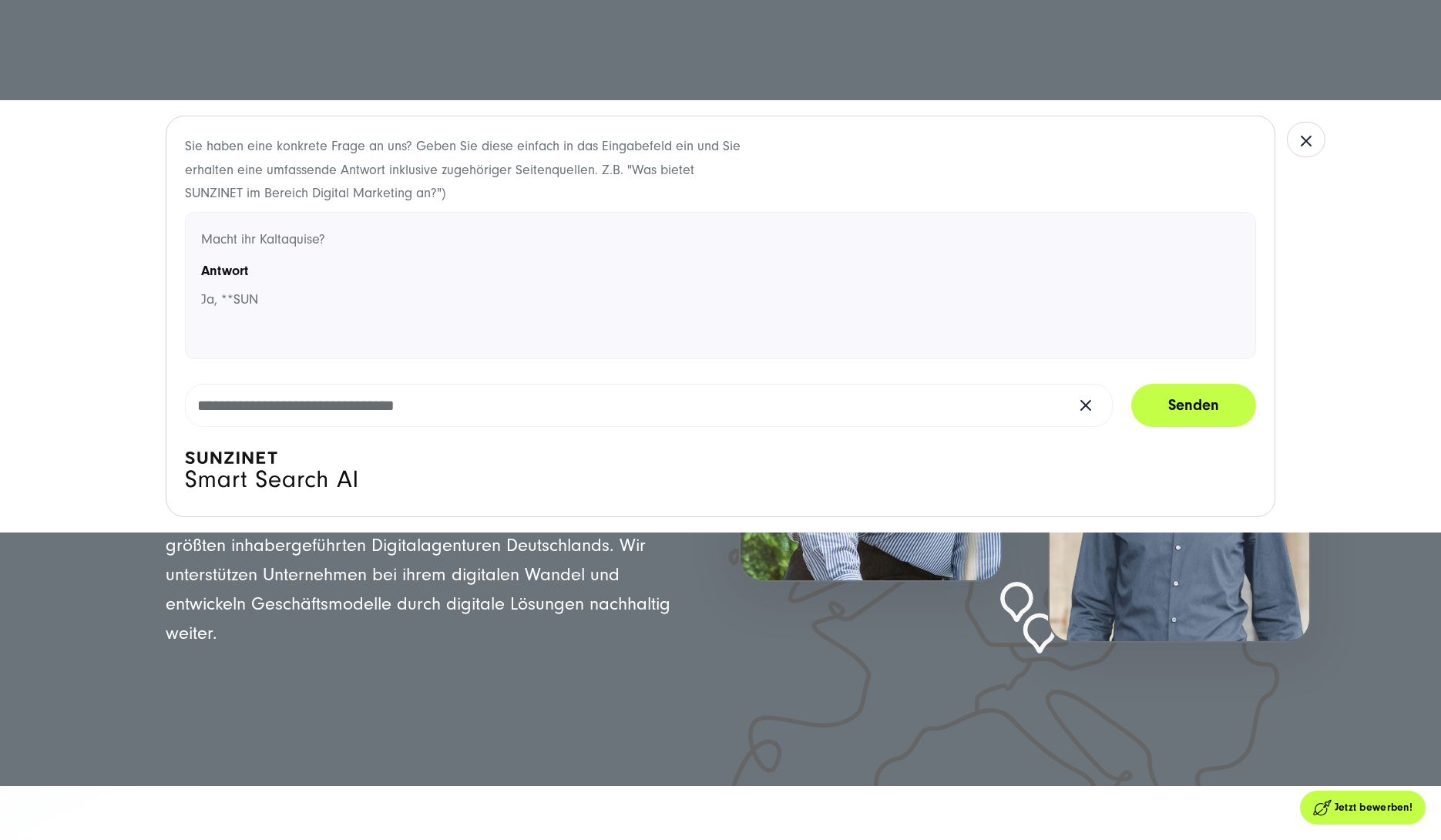
scroll to position [7, 0]
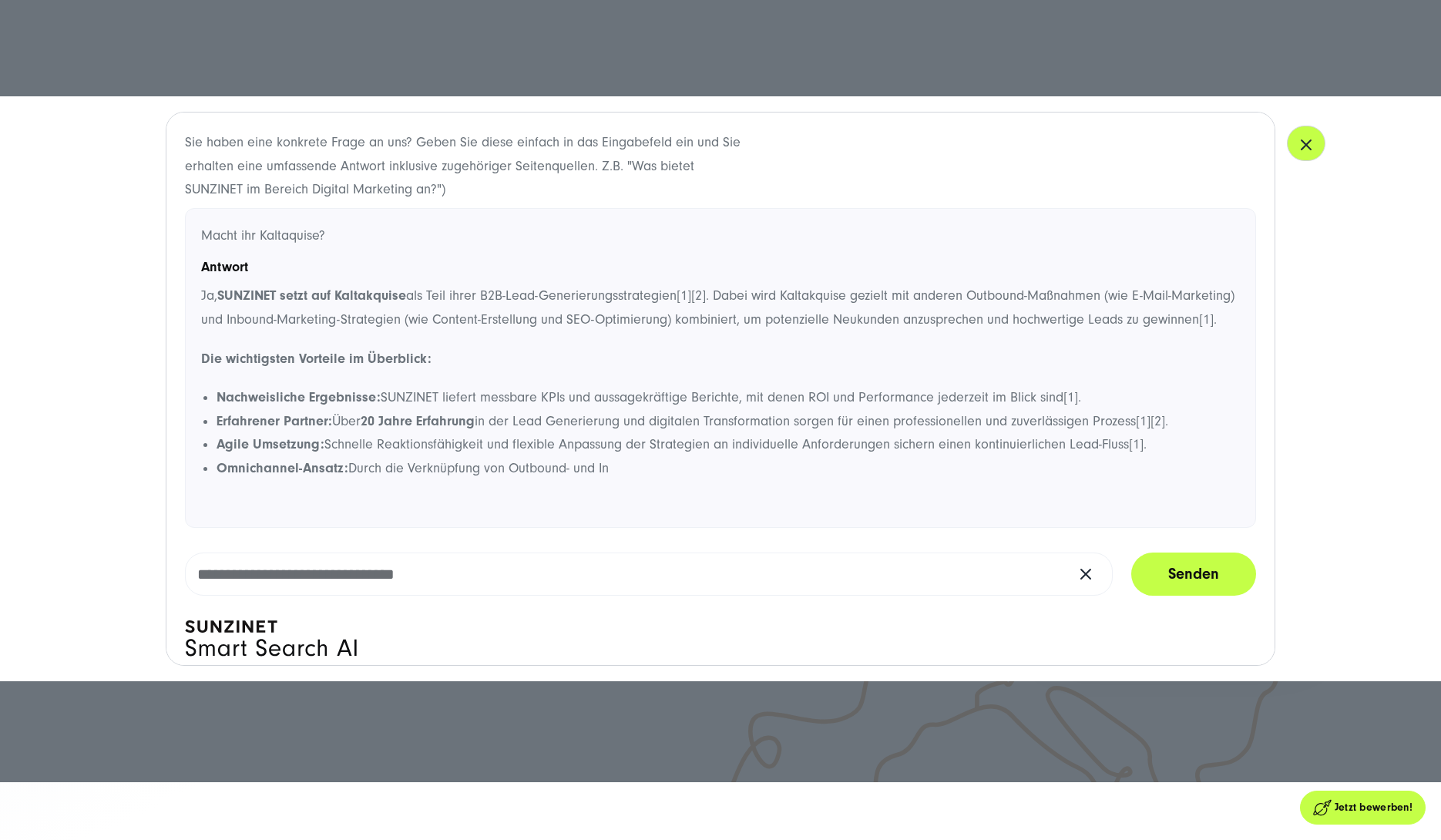
click at [1303, 154] on button "button" at bounding box center [1306, 143] width 39 height 36
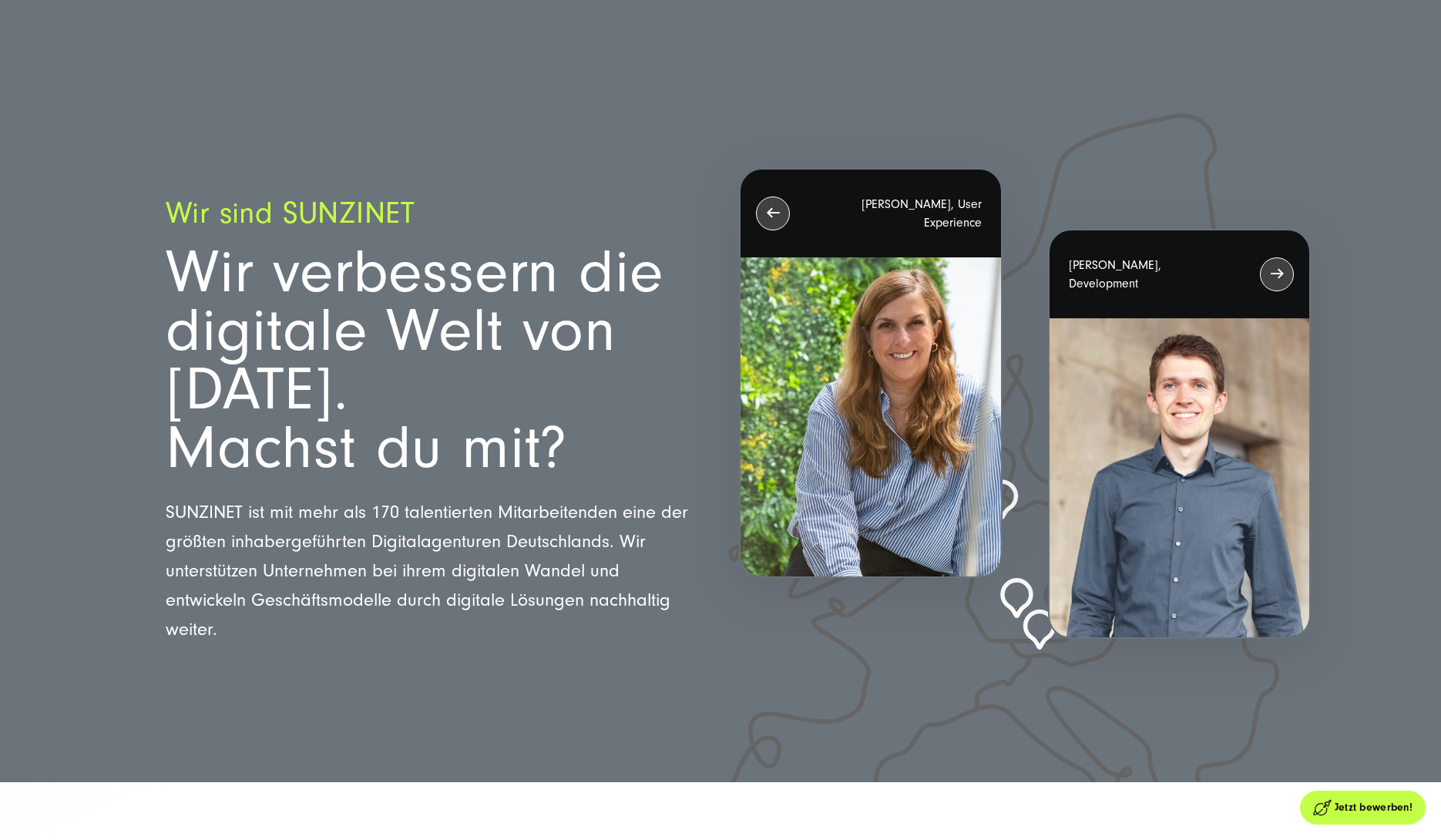
click at [88, 63] on div at bounding box center [720, 46] width 1441 height 106
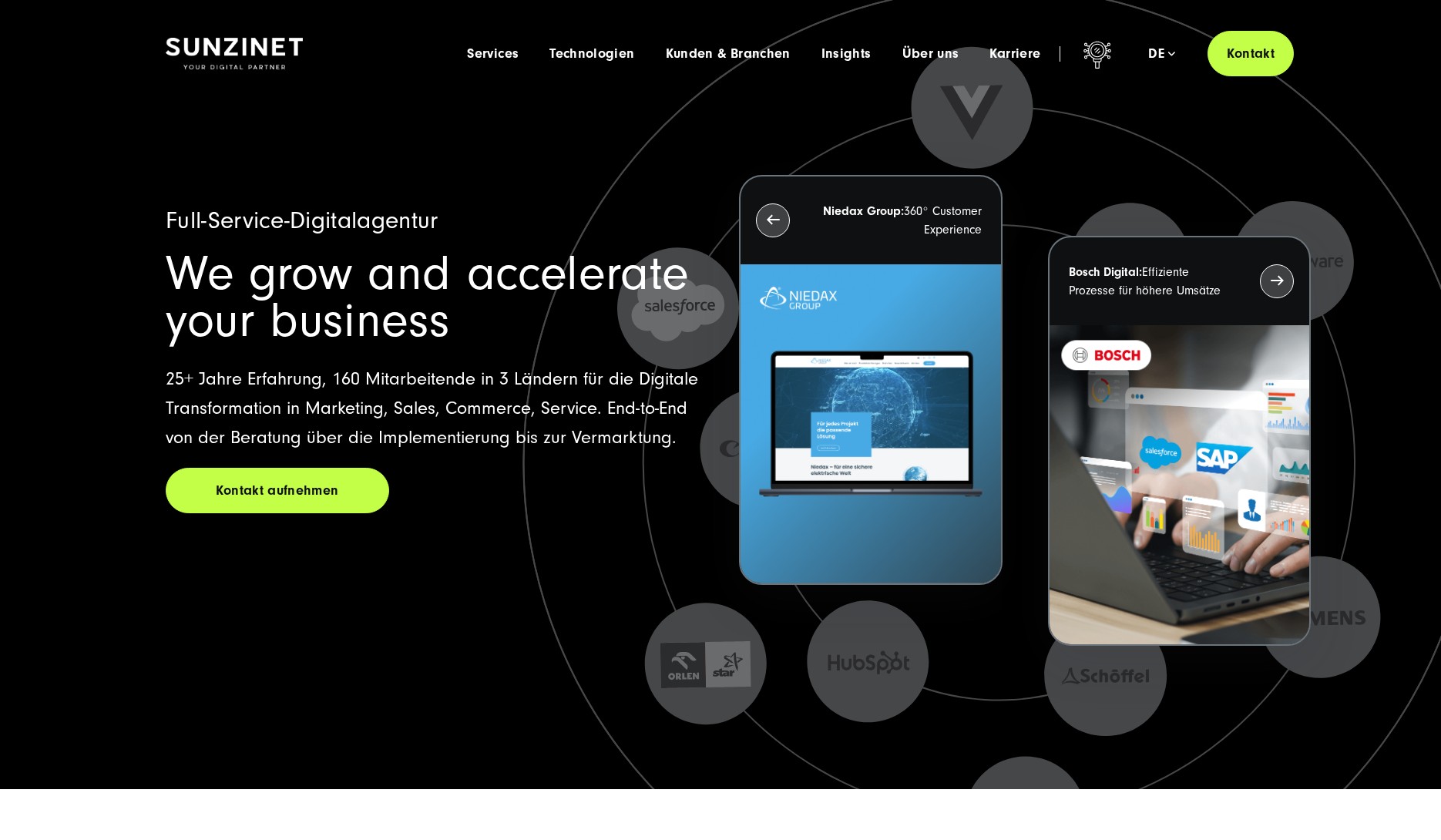
click at [490, 296] on span "We grow and accelerate your business" at bounding box center [427, 297] width 523 height 103
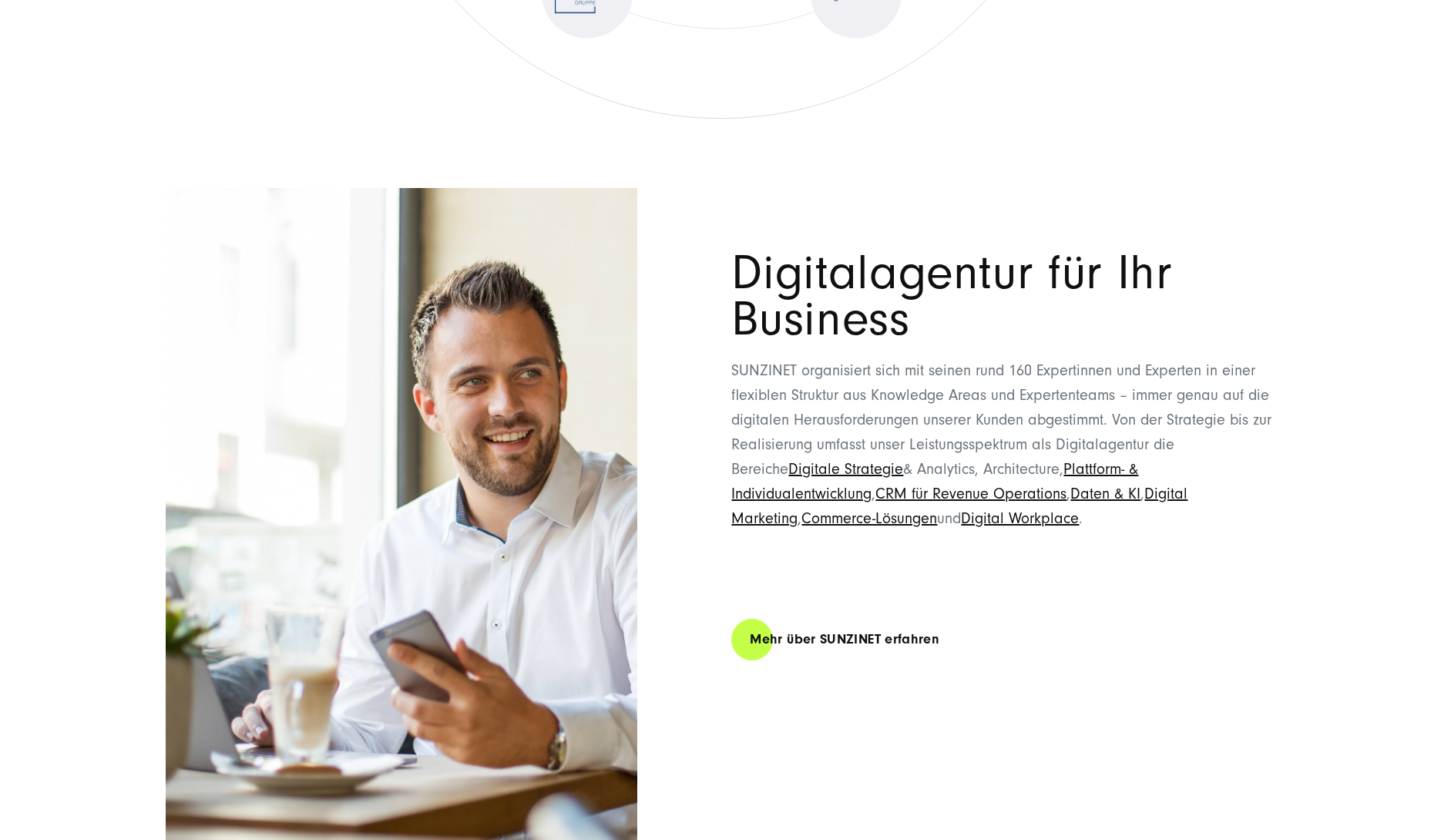
scroll to position [8299, 0]
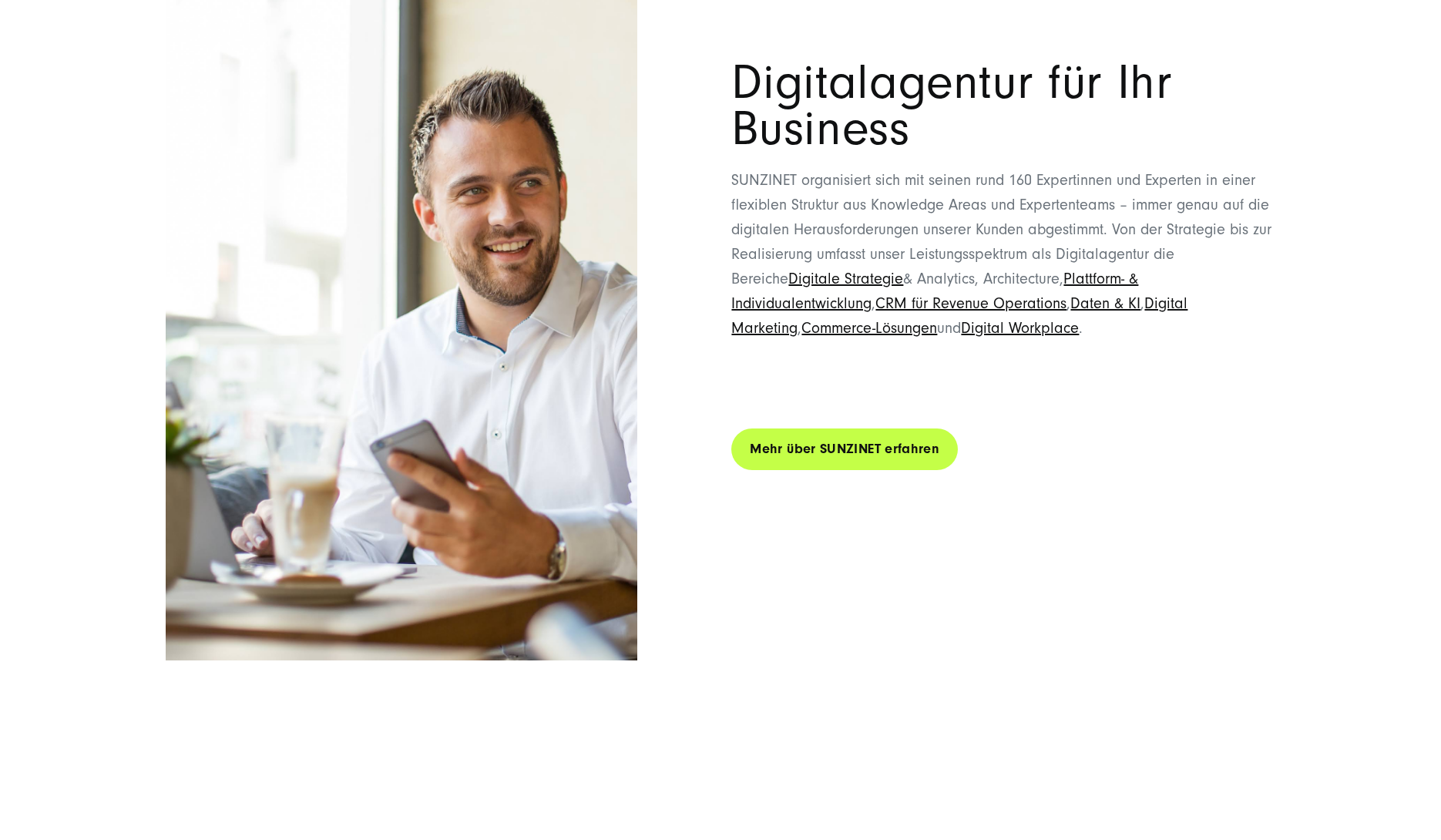
click at [759, 450] on link "Mehr über SUNZINET erfahren" at bounding box center [845, 449] width 227 height 44
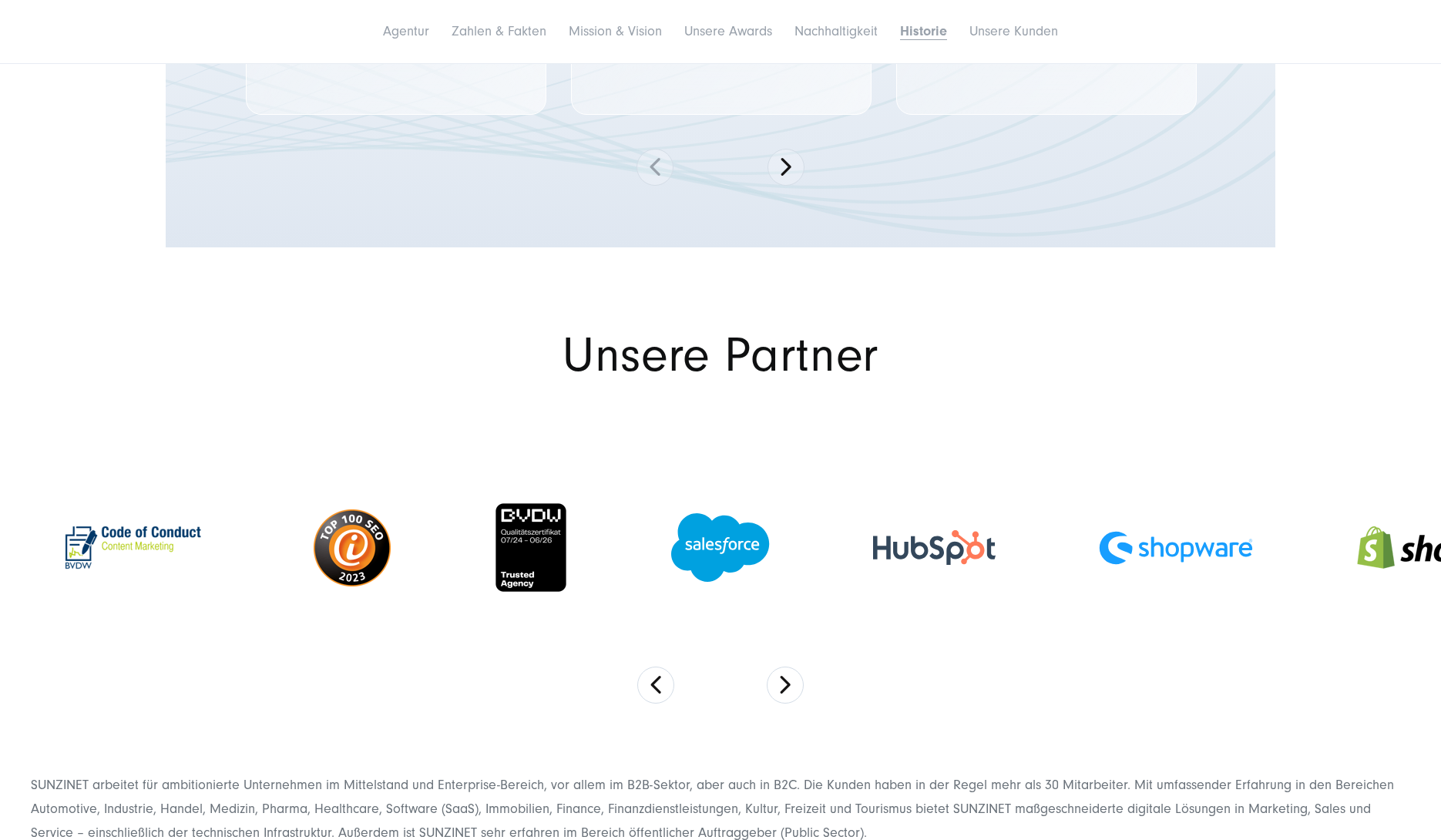
scroll to position [7626, 0]
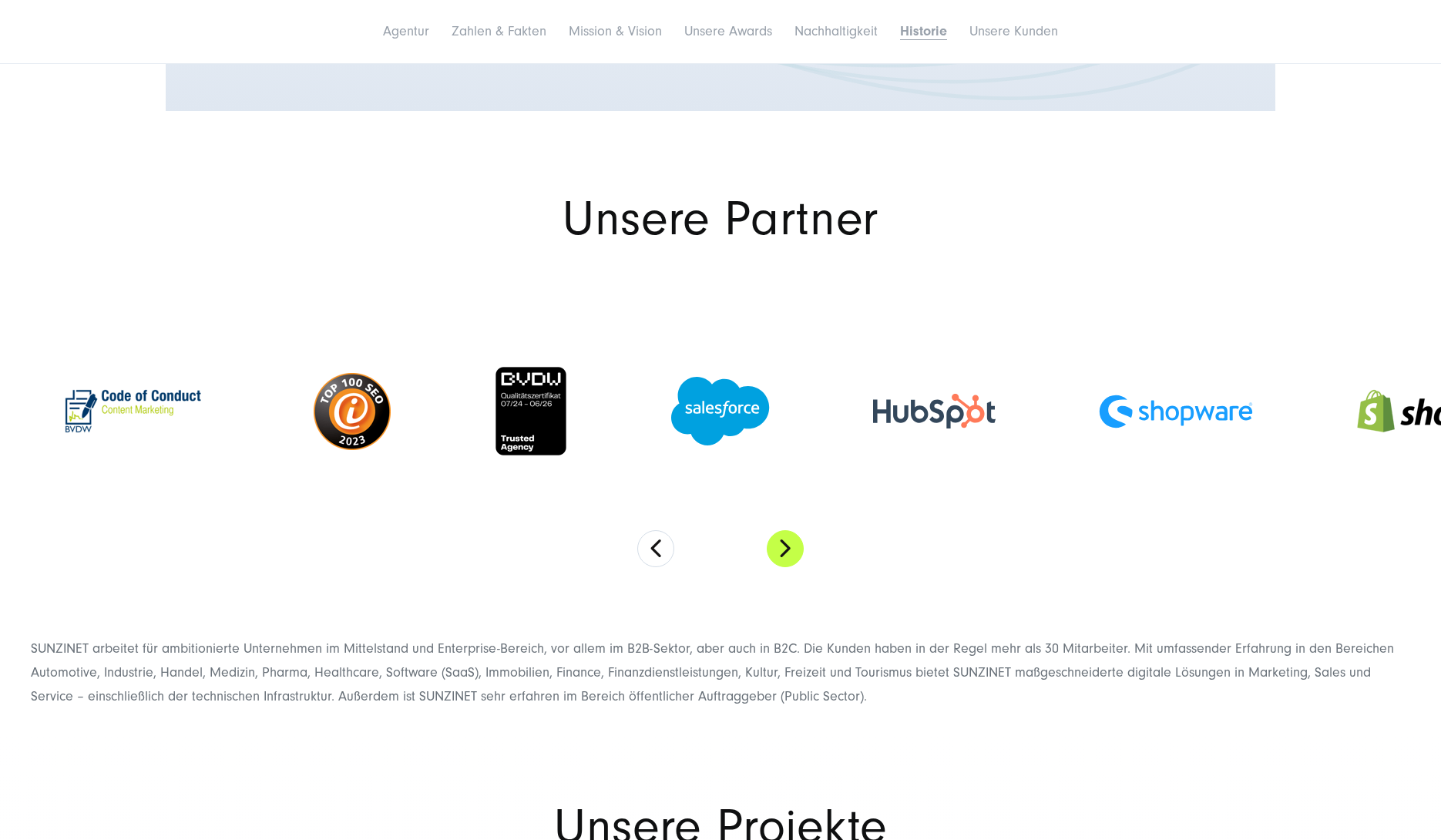
click at [787, 530] on button "Next" at bounding box center [785, 548] width 37 height 37
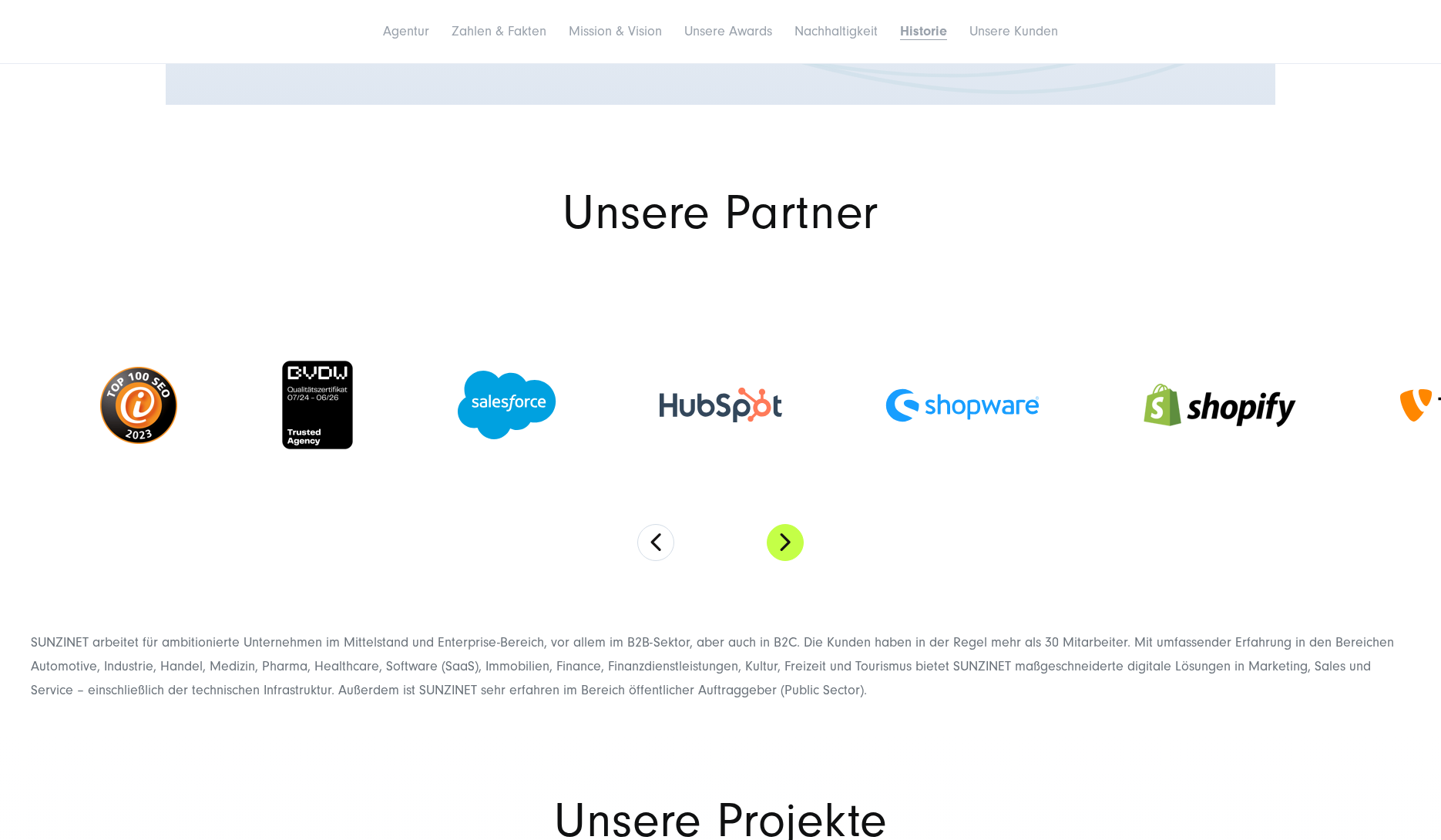
click at [788, 524] on button "Next" at bounding box center [785, 543] width 37 height 37
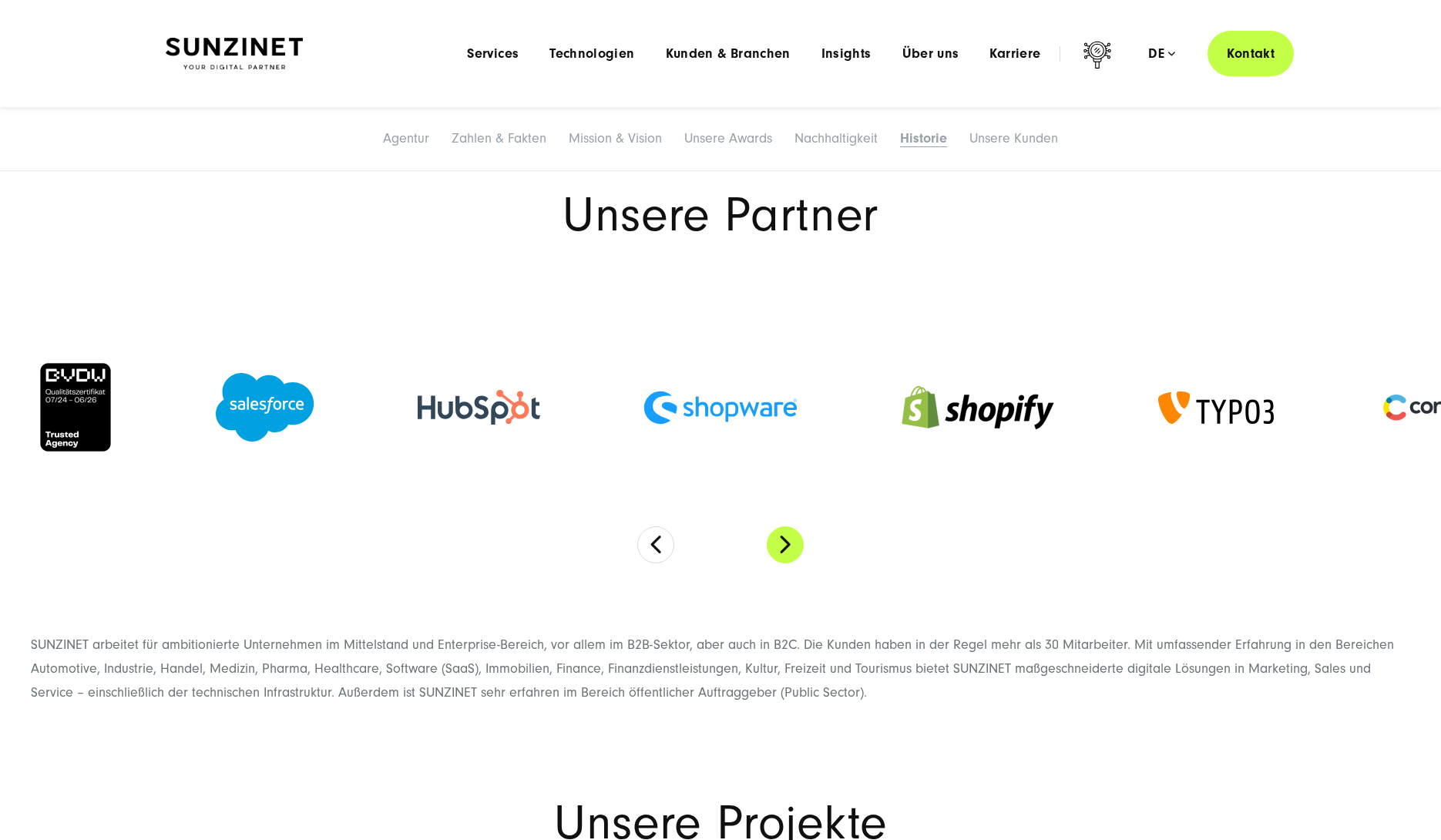
click at [788, 526] on button "Next" at bounding box center [785, 544] width 37 height 37
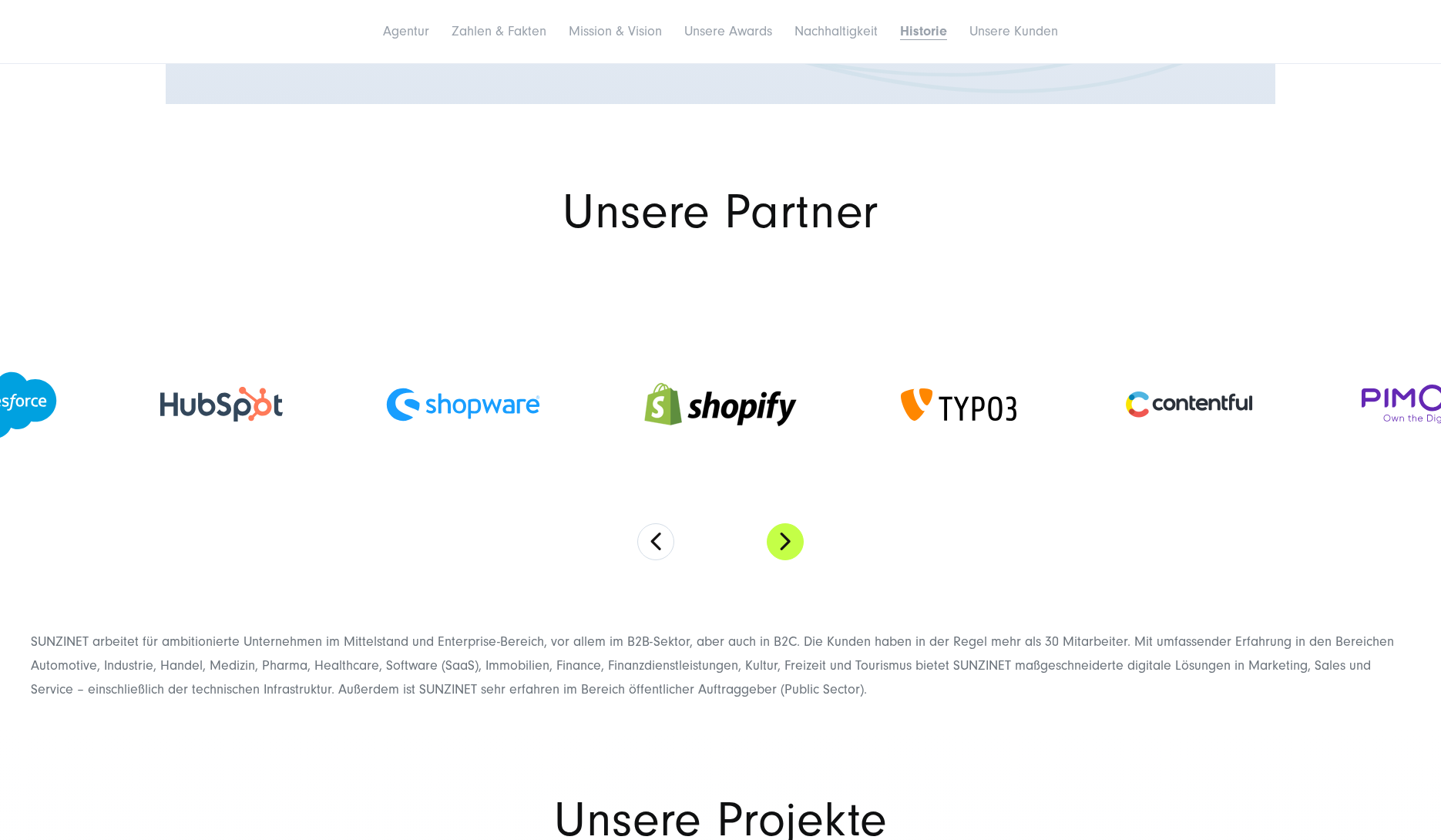
click at [782, 523] on button "Next" at bounding box center [785, 542] width 37 height 37
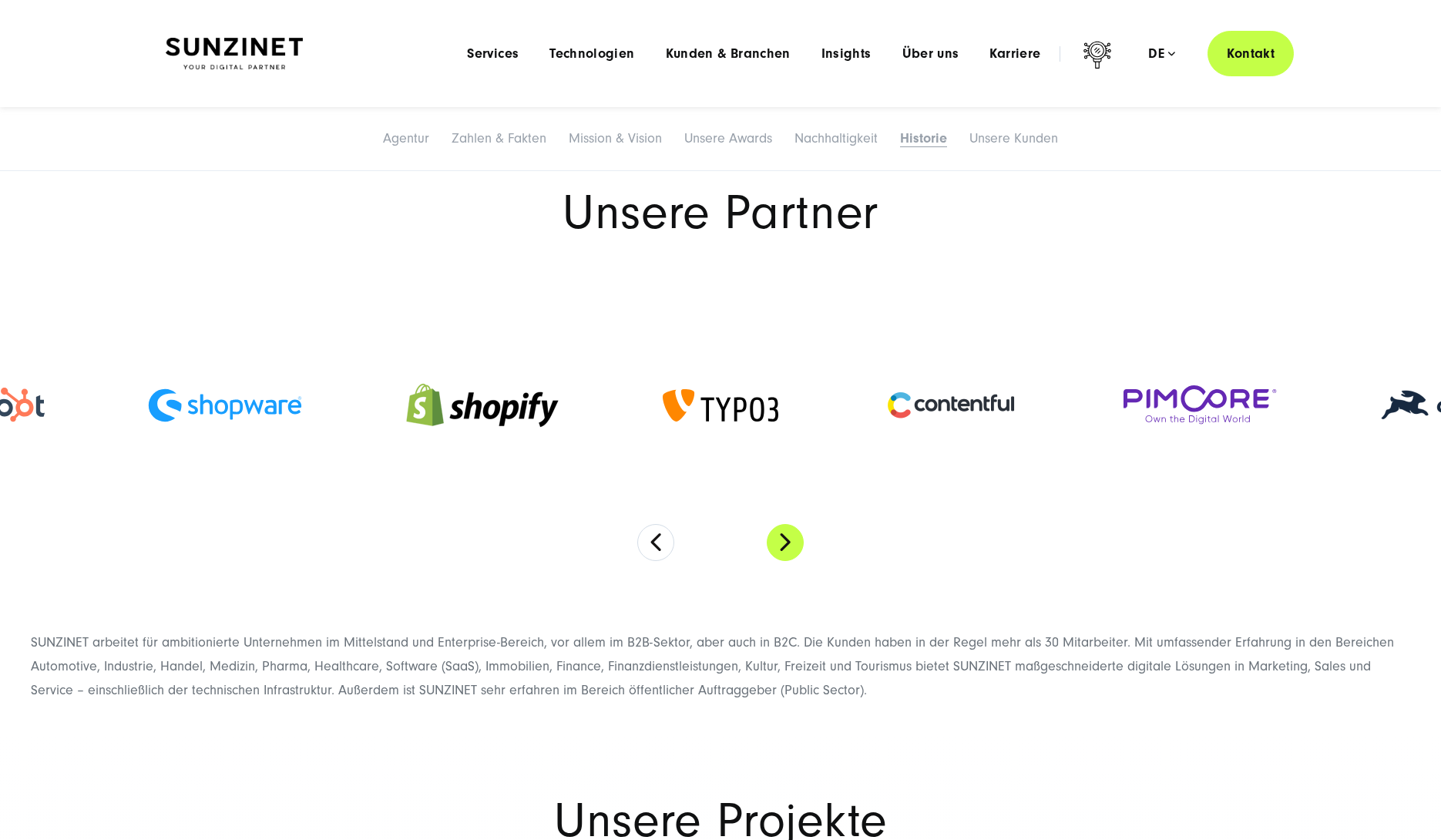
click at [782, 524] on button "Next" at bounding box center [785, 543] width 37 height 37
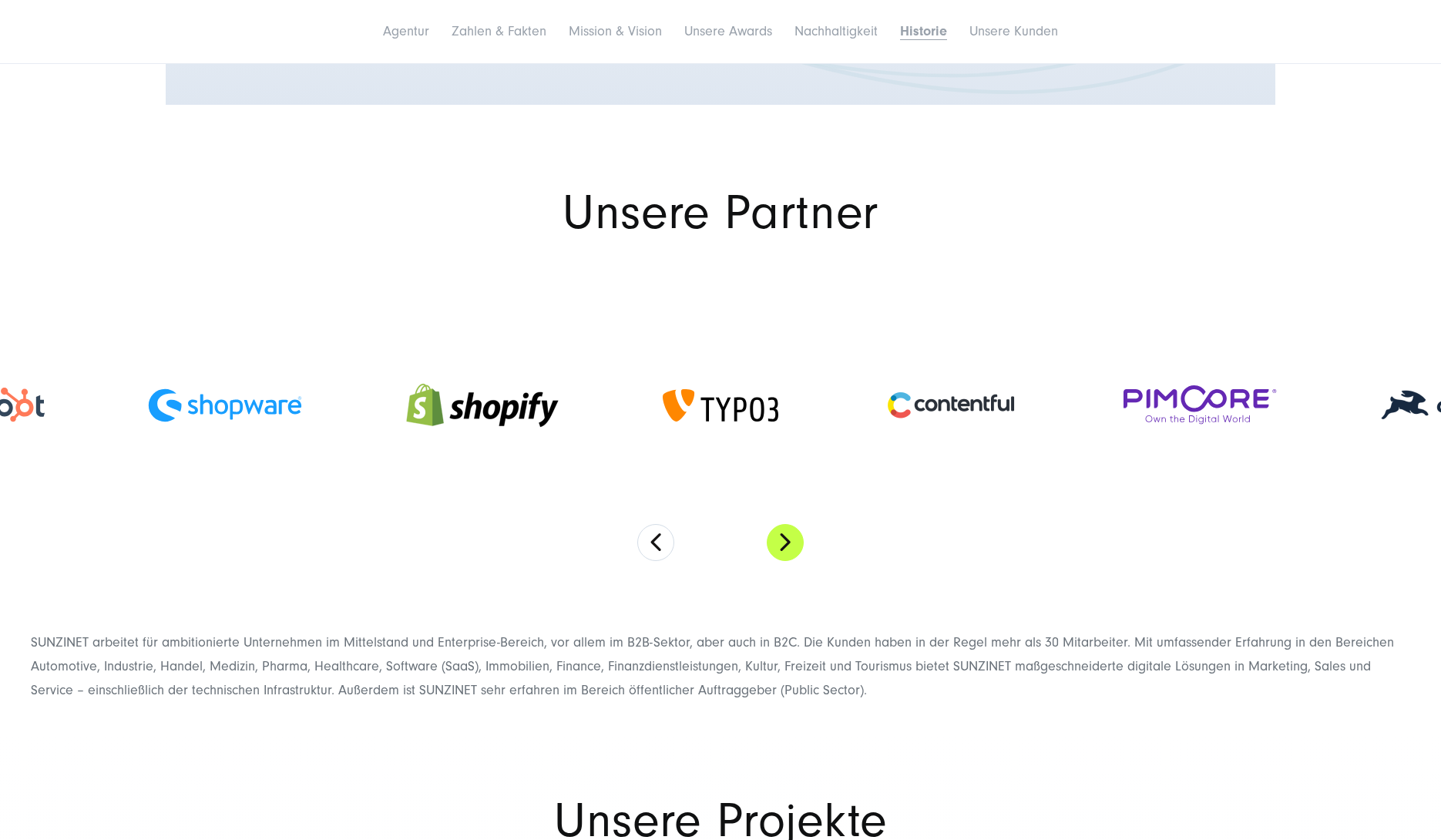
click at [782, 524] on button "Next" at bounding box center [785, 543] width 37 height 37
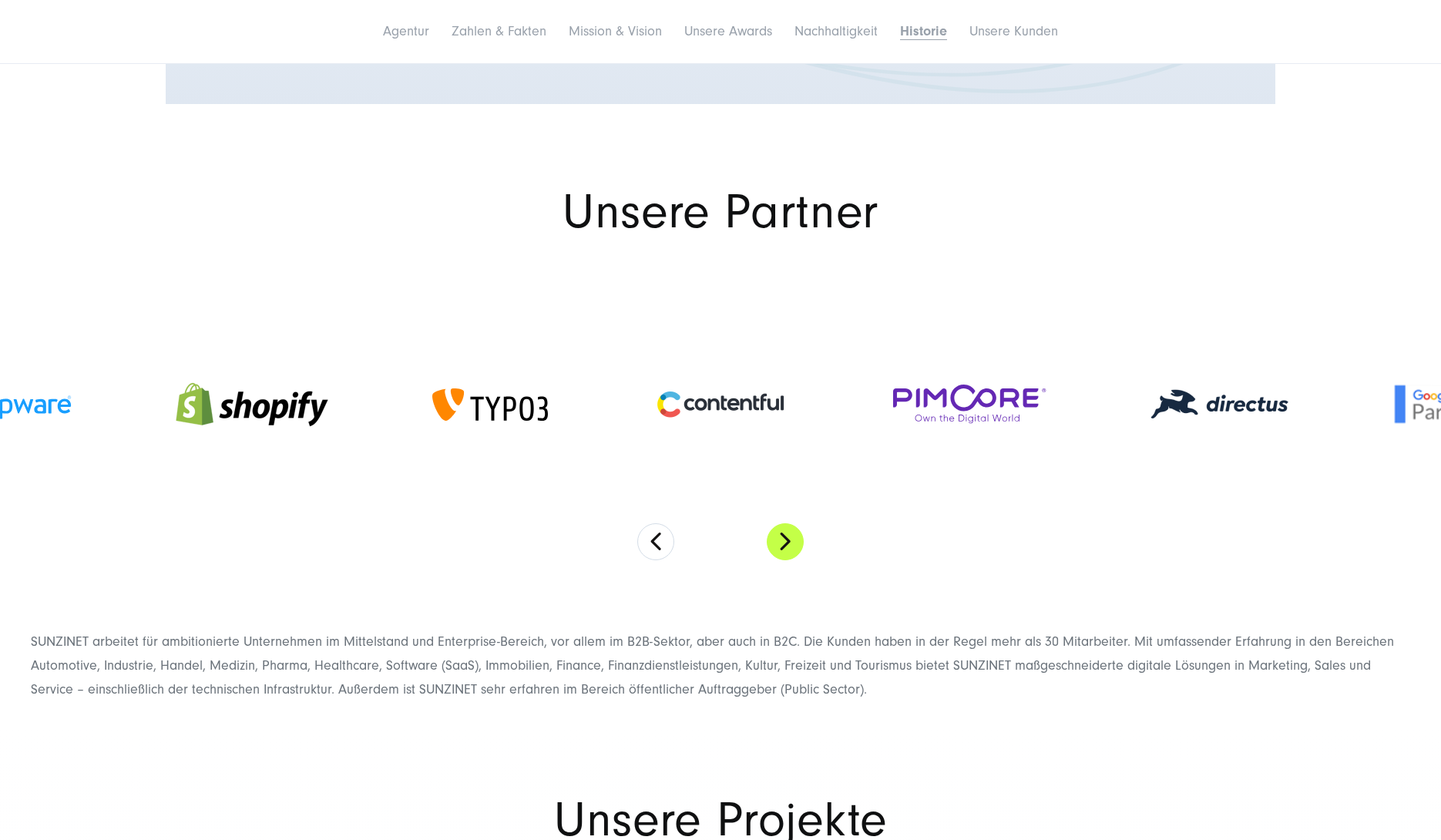
click at [782, 523] on button "Next" at bounding box center [785, 542] width 37 height 37
click at [782, 522] on button "Next" at bounding box center [785, 541] width 37 height 37
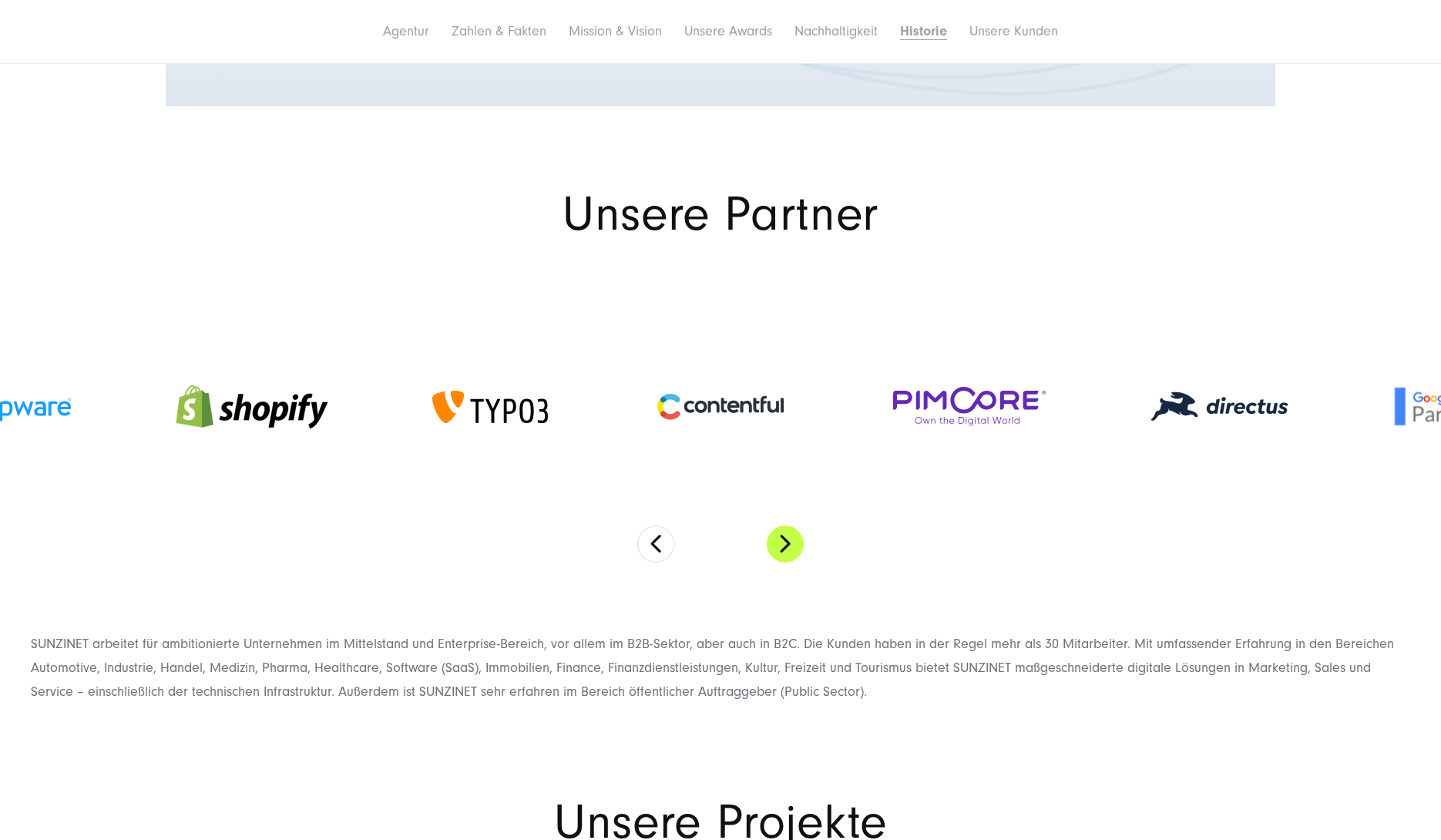
click at [782, 525] on button "Next" at bounding box center [785, 544] width 37 height 37
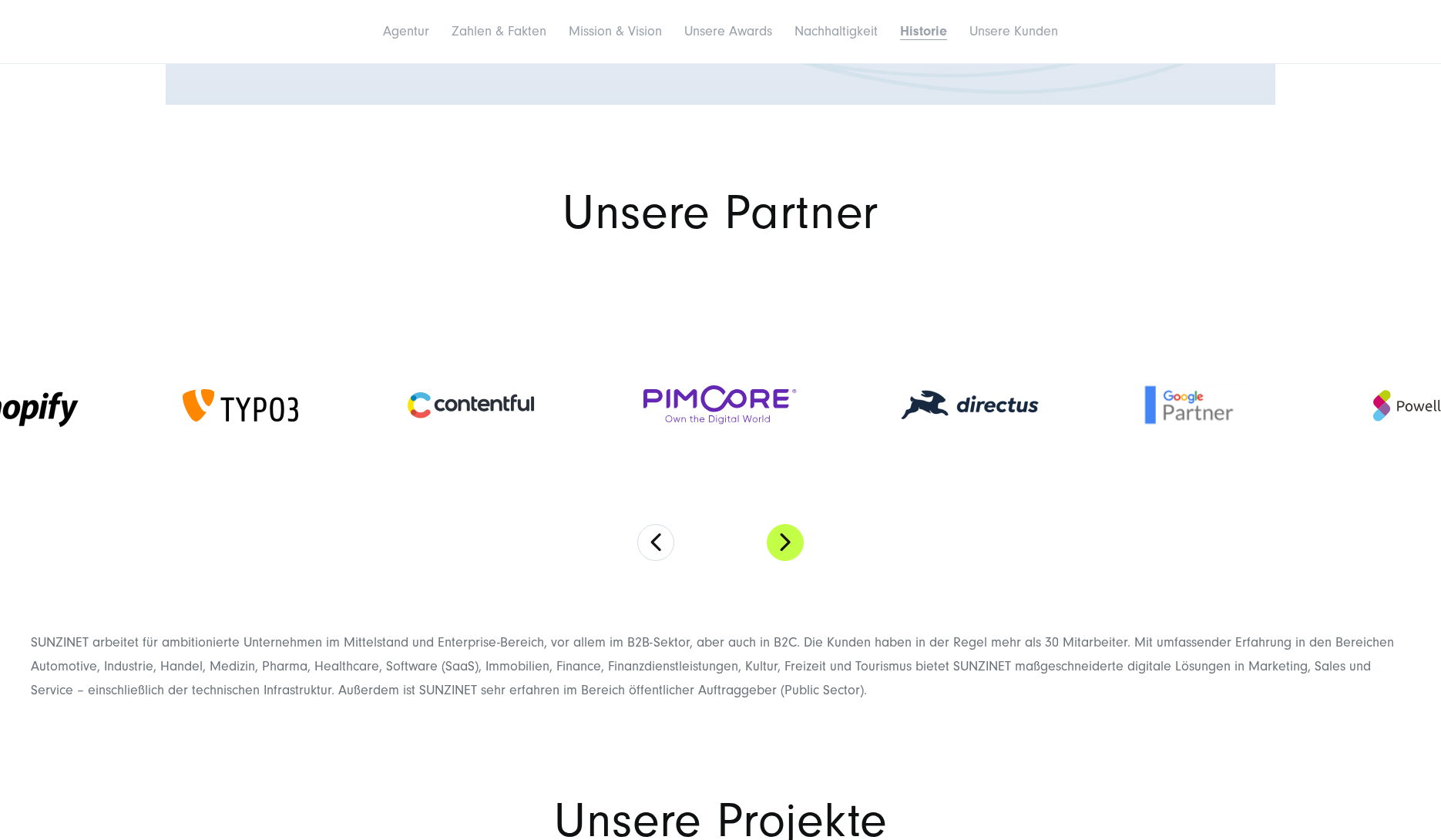
click at [786, 524] on button "Next" at bounding box center [785, 543] width 37 height 37
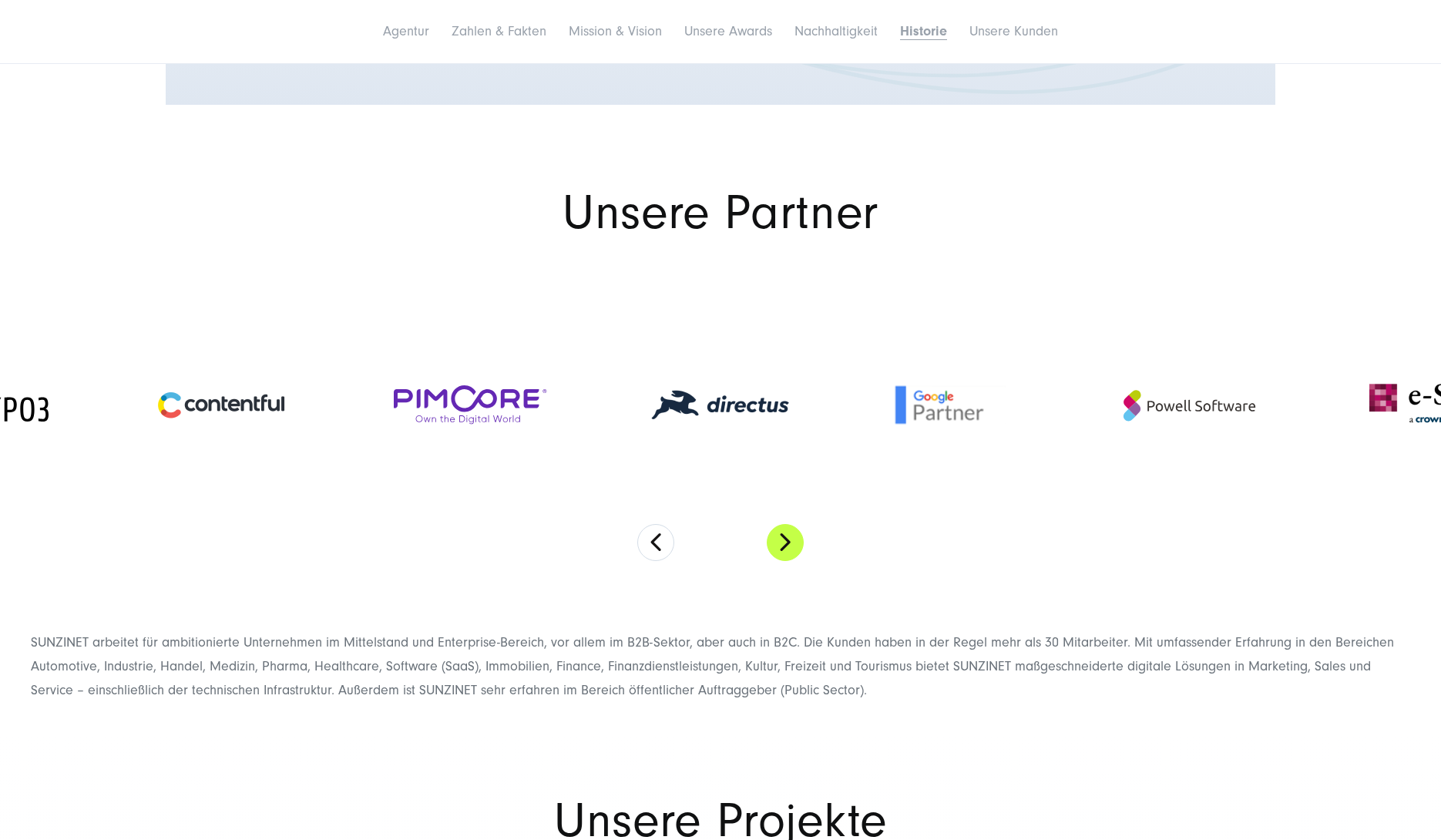
click at [786, 524] on button "Next" at bounding box center [785, 543] width 37 height 37
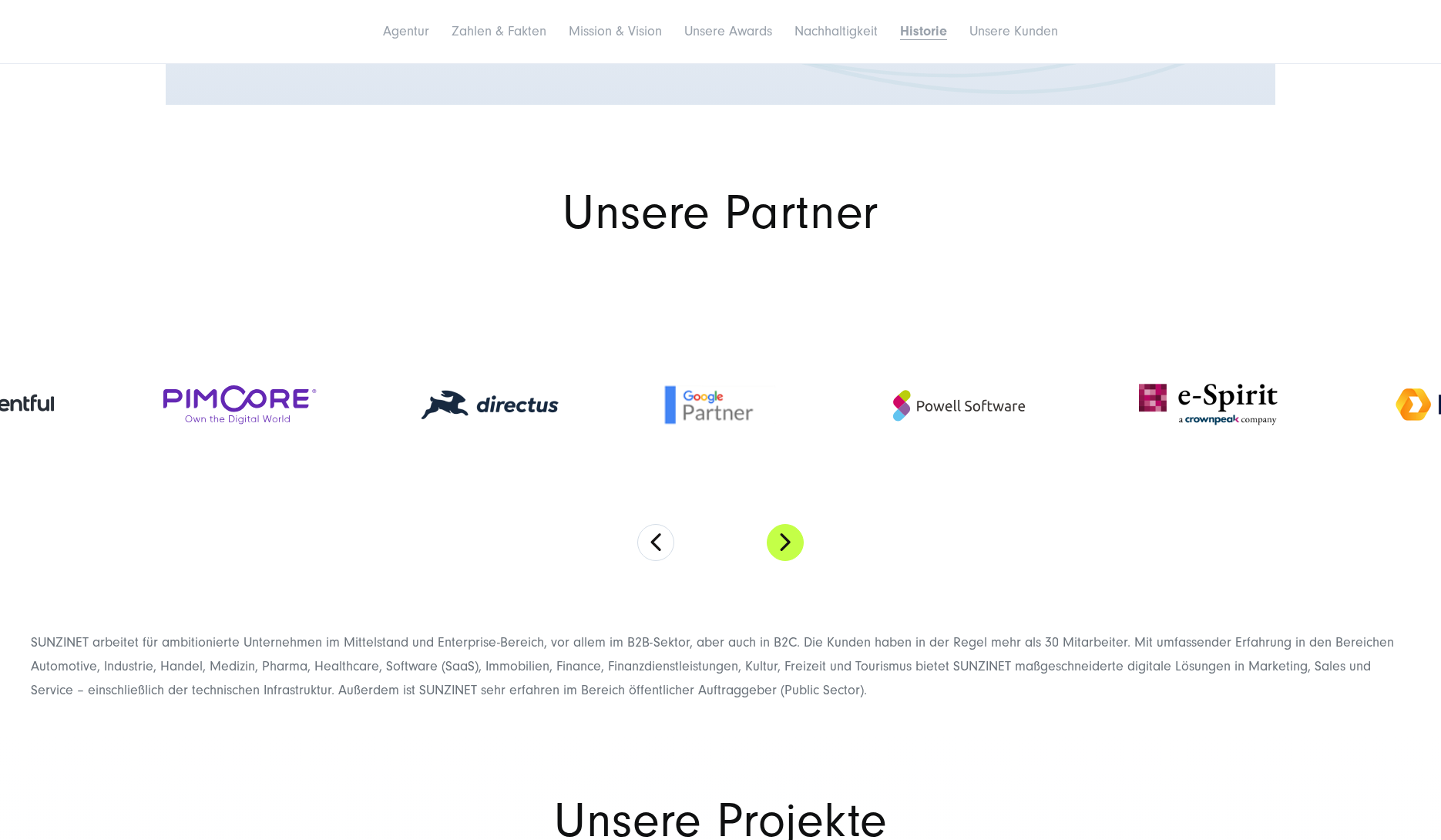
click at [786, 524] on button "Next" at bounding box center [785, 543] width 37 height 37
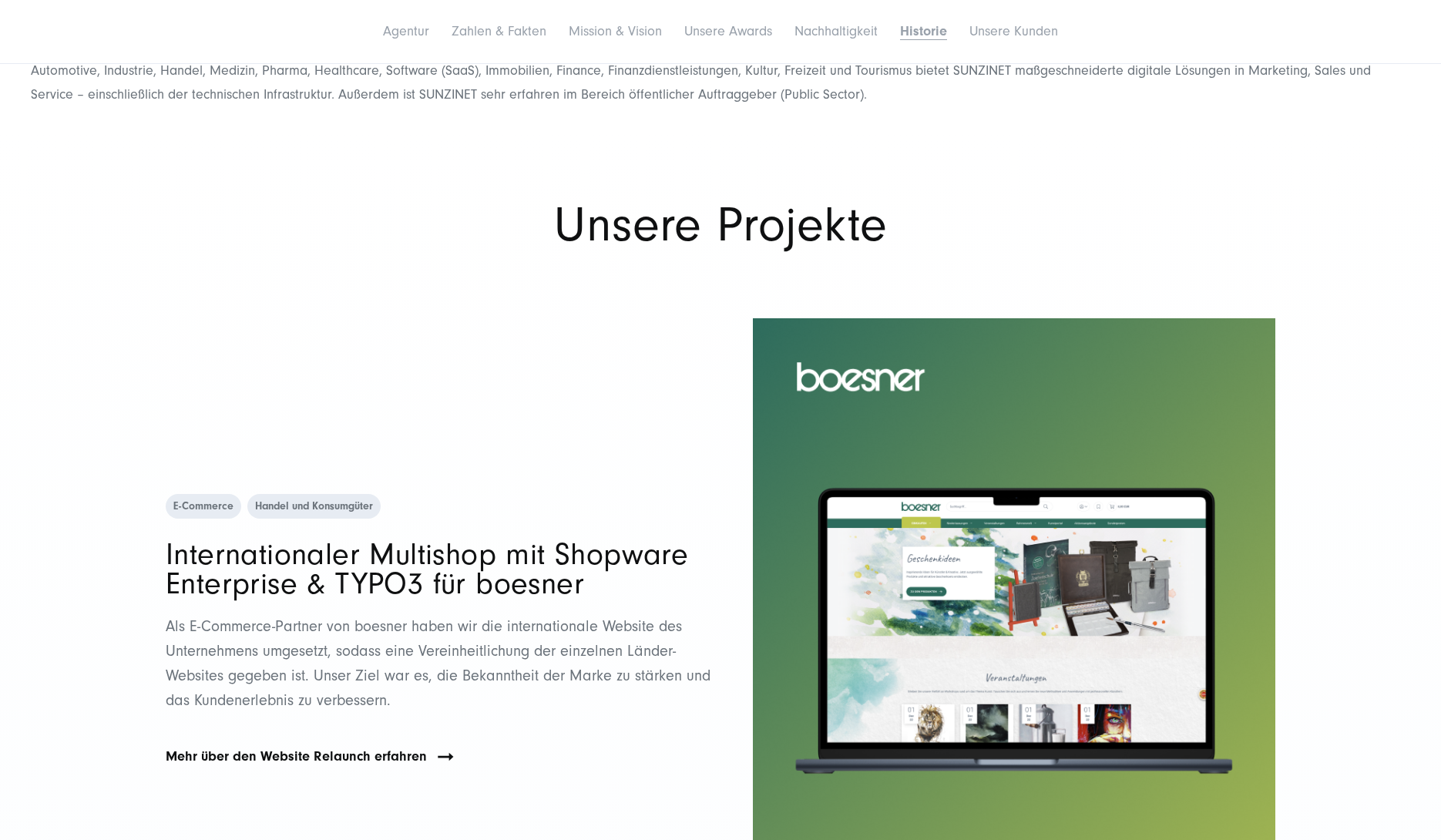
scroll to position [8342, 0]
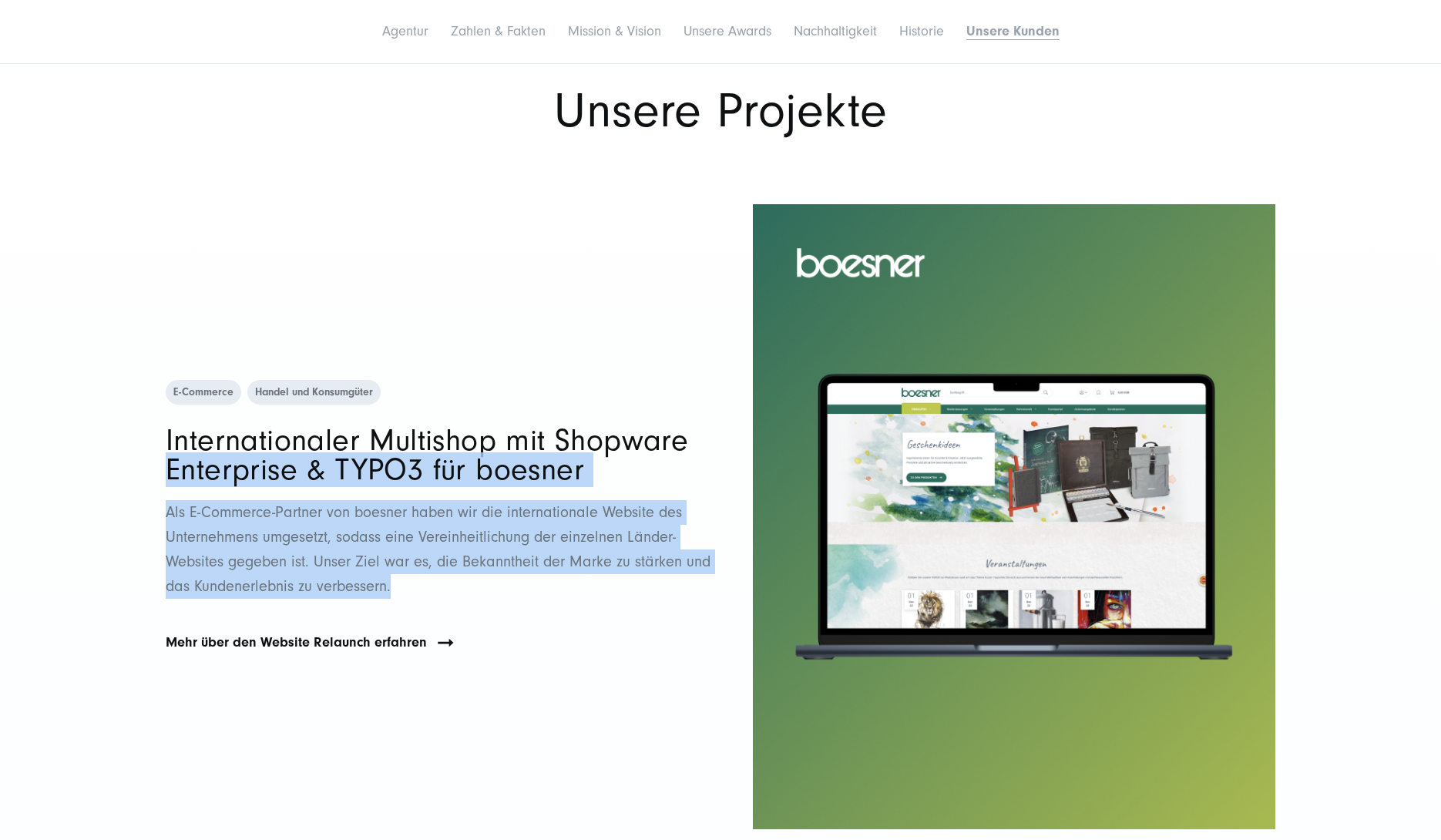
drag, startPoint x: 145, startPoint y: 289, endPoint x: 458, endPoint y: 420, distance: 339.3
click at [461, 500] on p "Als E-Commerce-Partner von boesner haben wir die internationale Website des Unt…" at bounding box center [439, 549] width 548 height 99
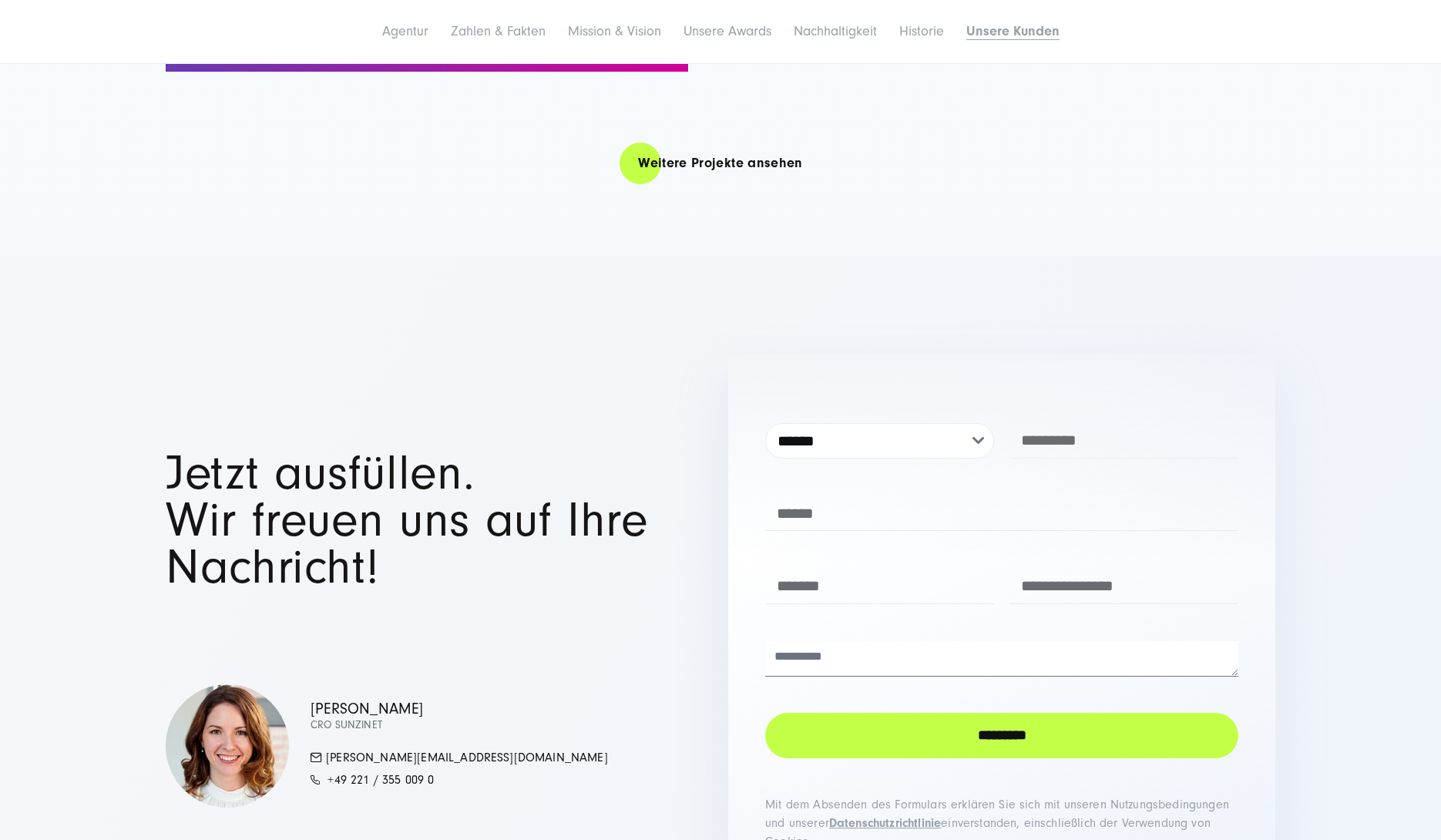
scroll to position [11326, 0]
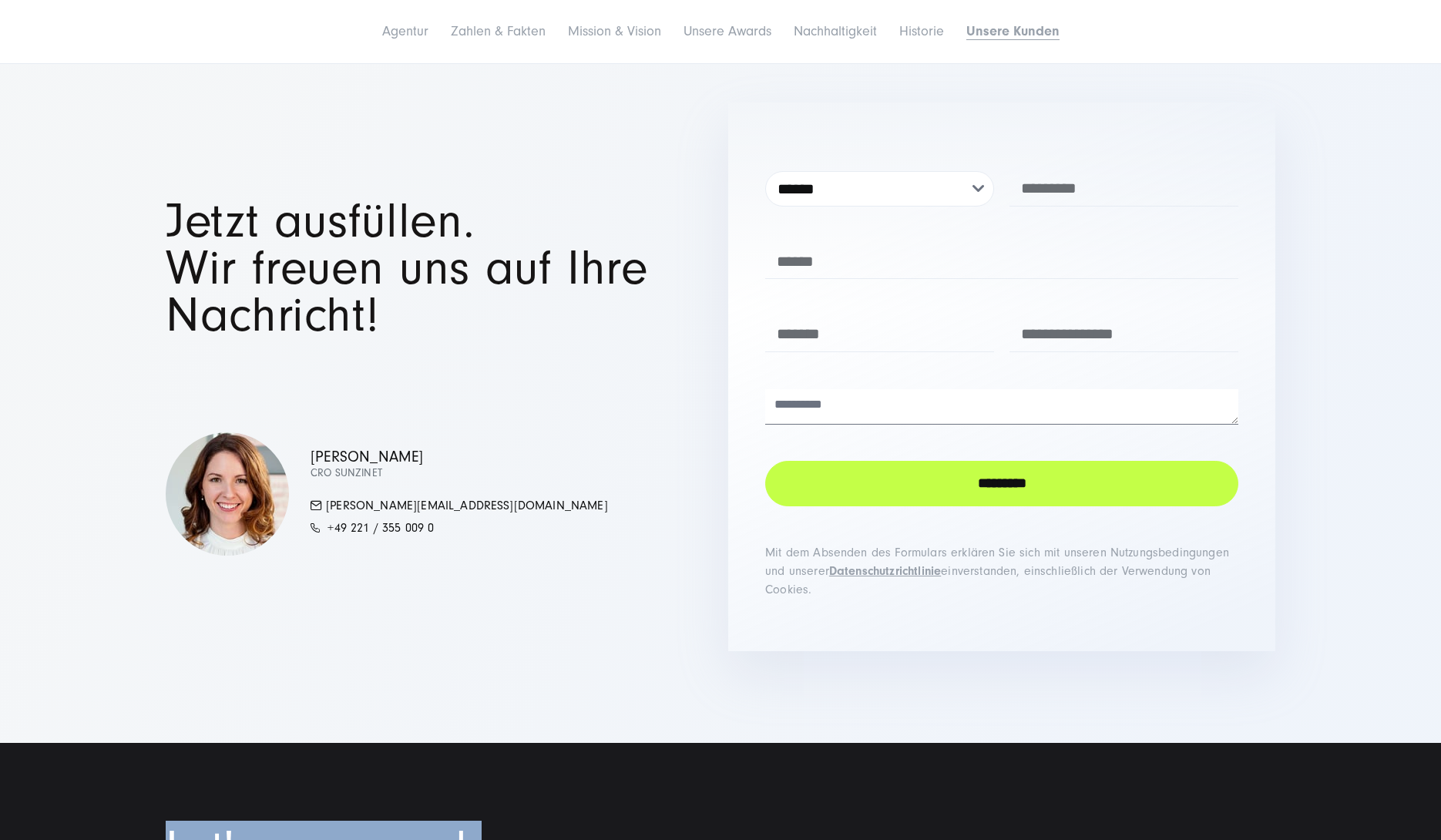
drag, startPoint x: 135, startPoint y: 680, endPoint x: 644, endPoint y: 760, distance: 515.2
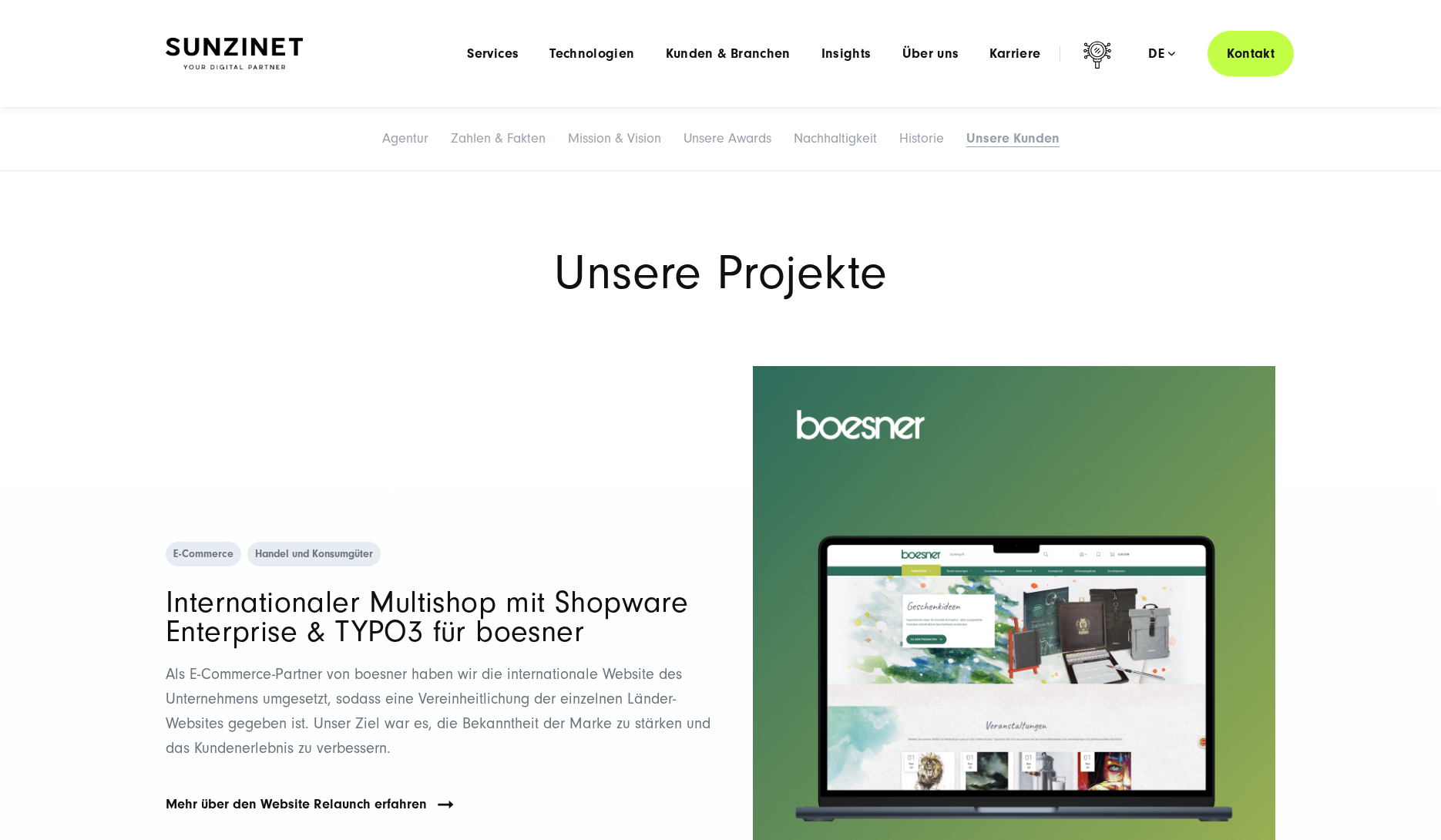
scroll to position [8178, 0]
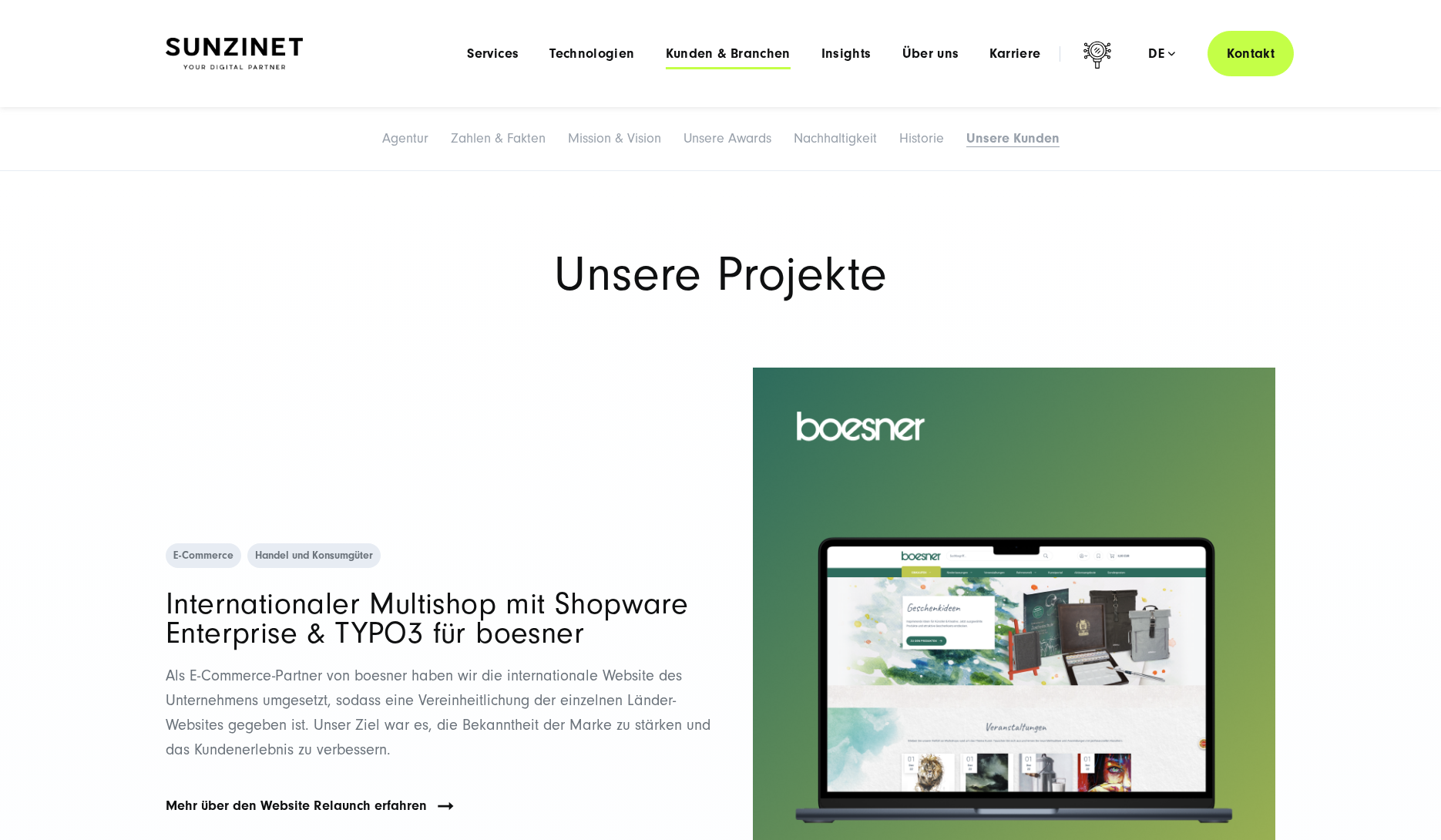
click at [689, 57] on span "Kunden & Branchen" at bounding box center [728, 54] width 125 height 16
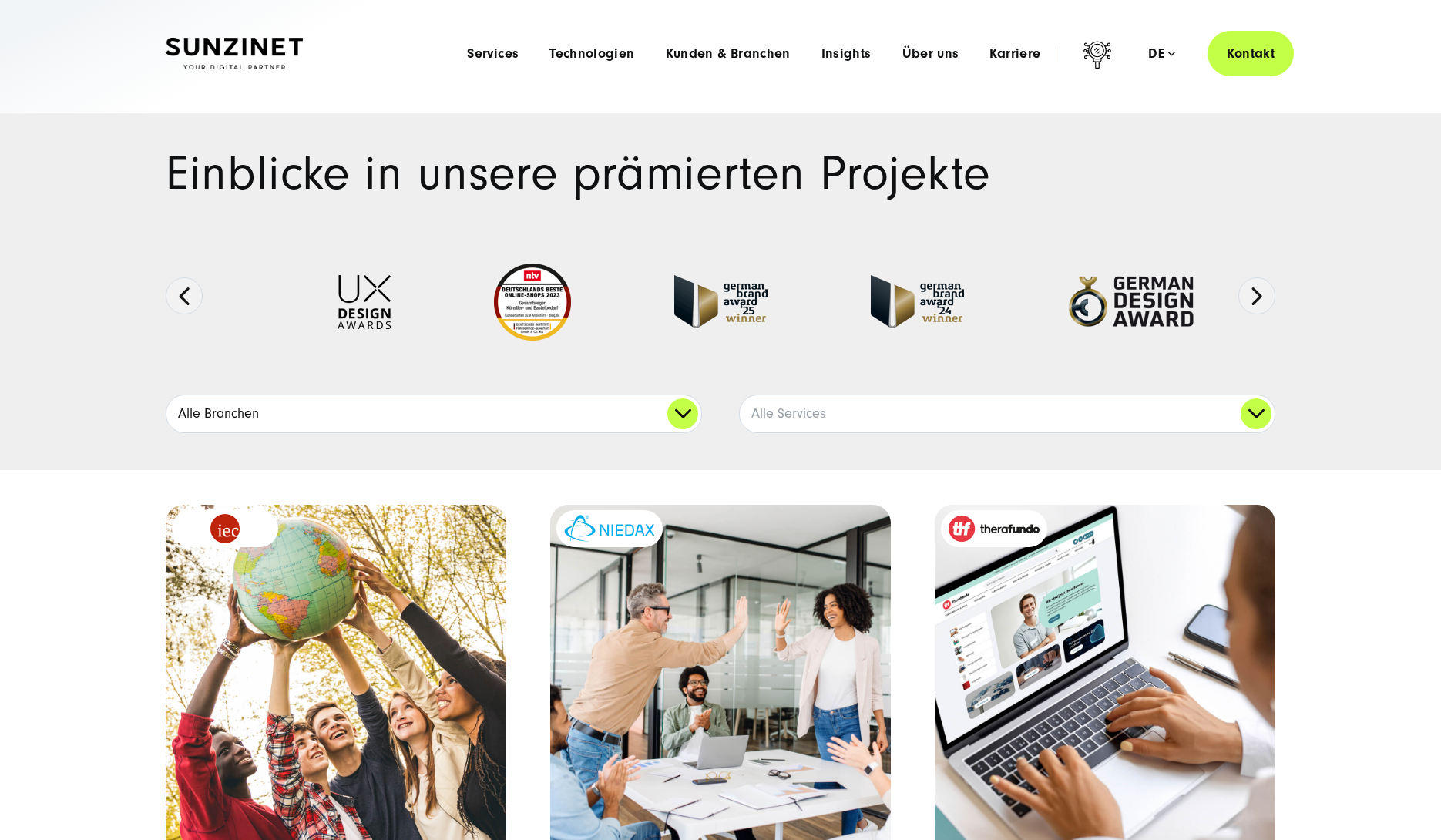
click at [282, 416] on link "Alle Branchen" at bounding box center [434, 414] width 535 height 37
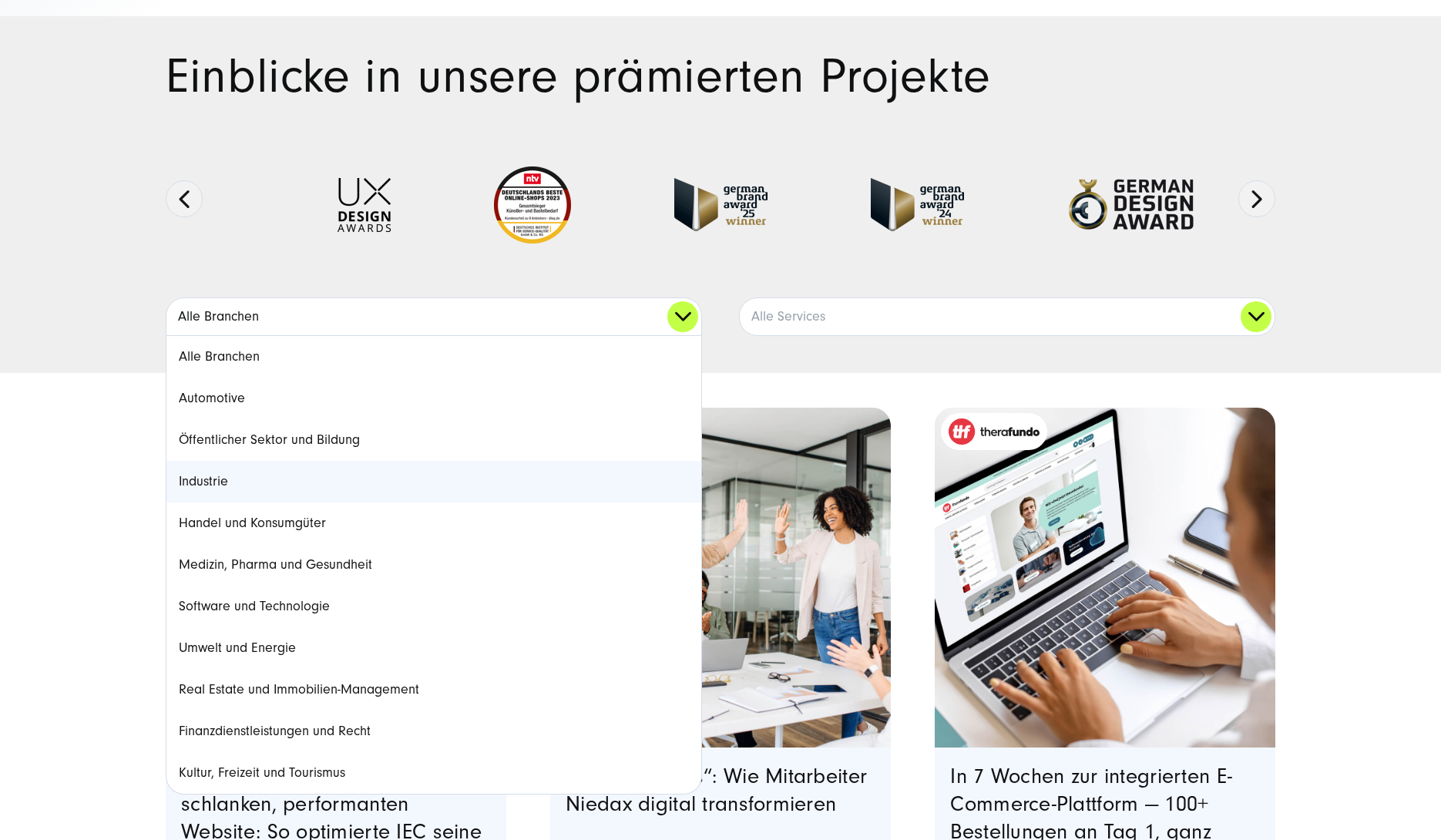
scroll to position [98, 0]
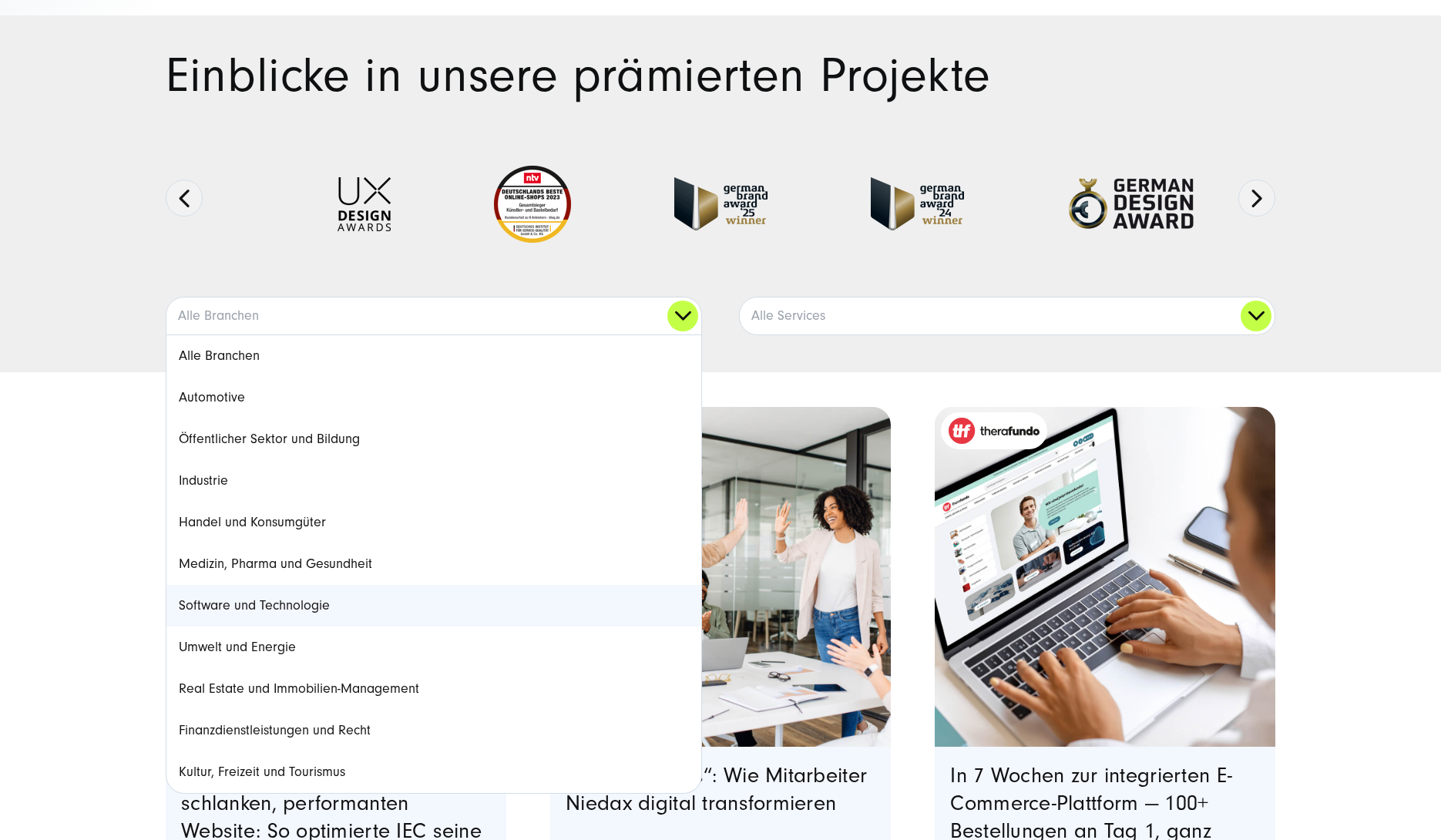
click at [298, 604] on link "Software und Technologie" at bounding box center [434, 606] width 535 height 42
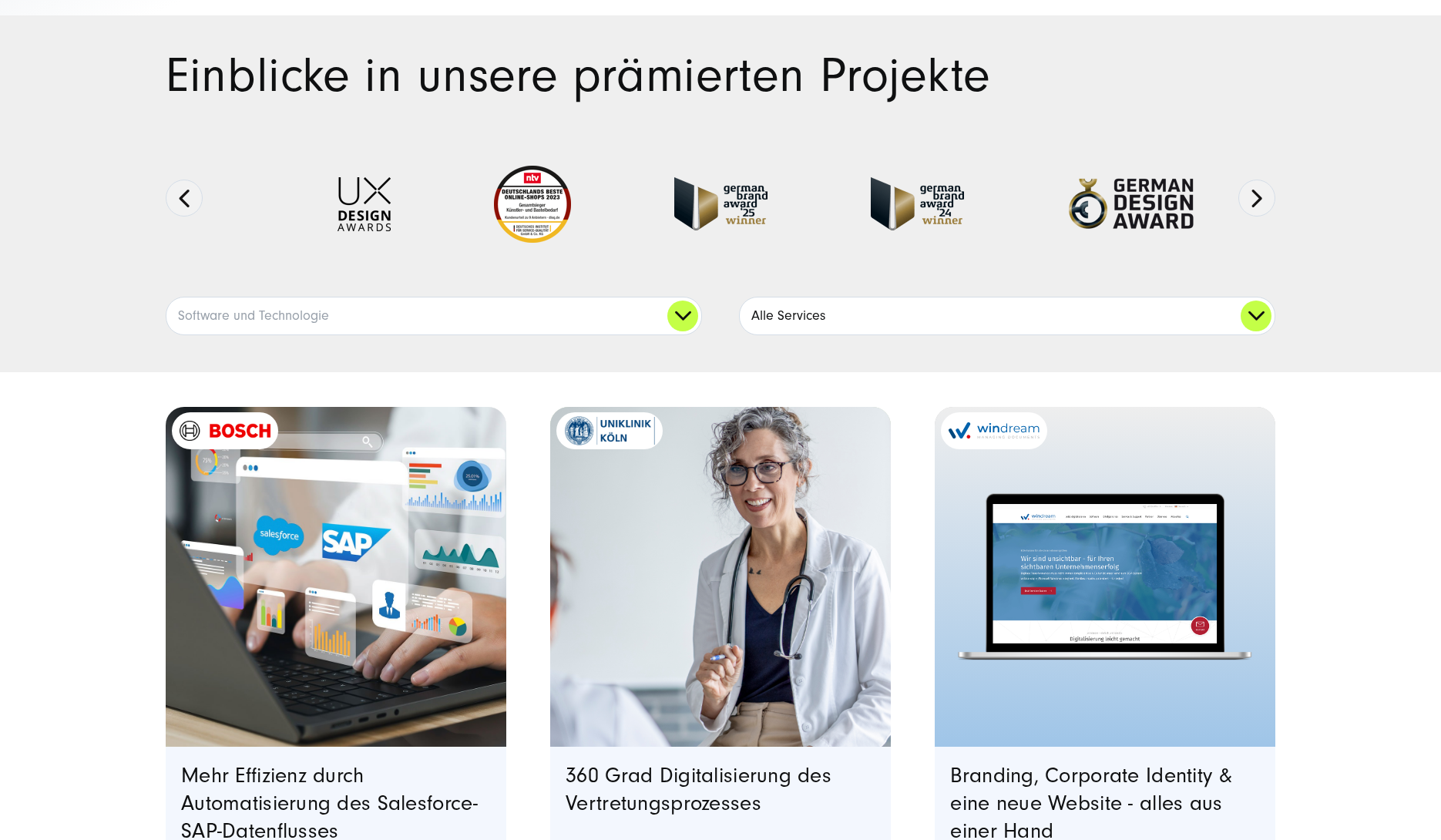
click at [859, 324] on link "Alle Services" at bounding box center [1008, 316] width 535 height 37
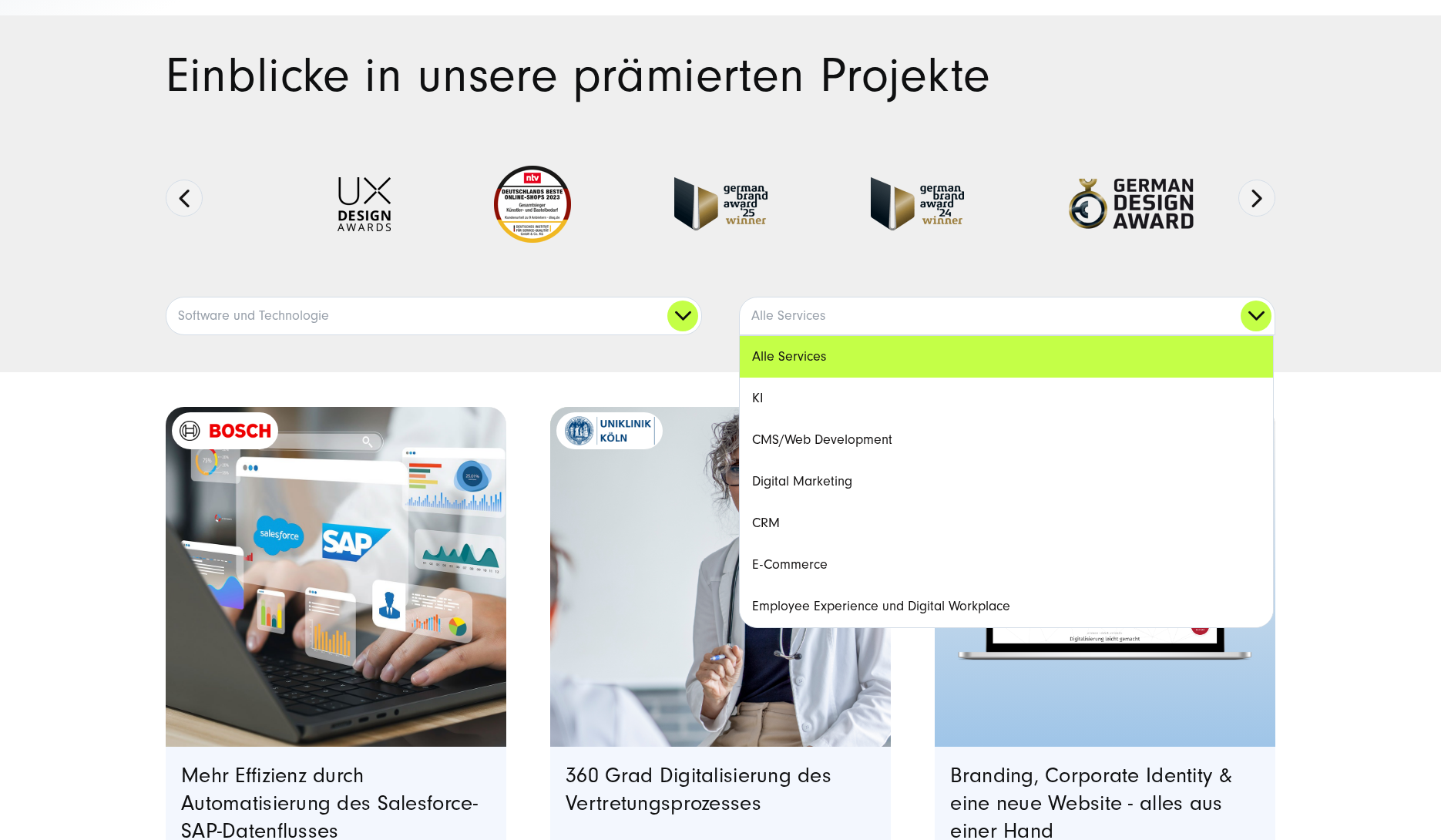
drag, startPoint x: 1329, startPoint y: 526, endPoint x: 1348, endPoint y: 526, distance: 19.0
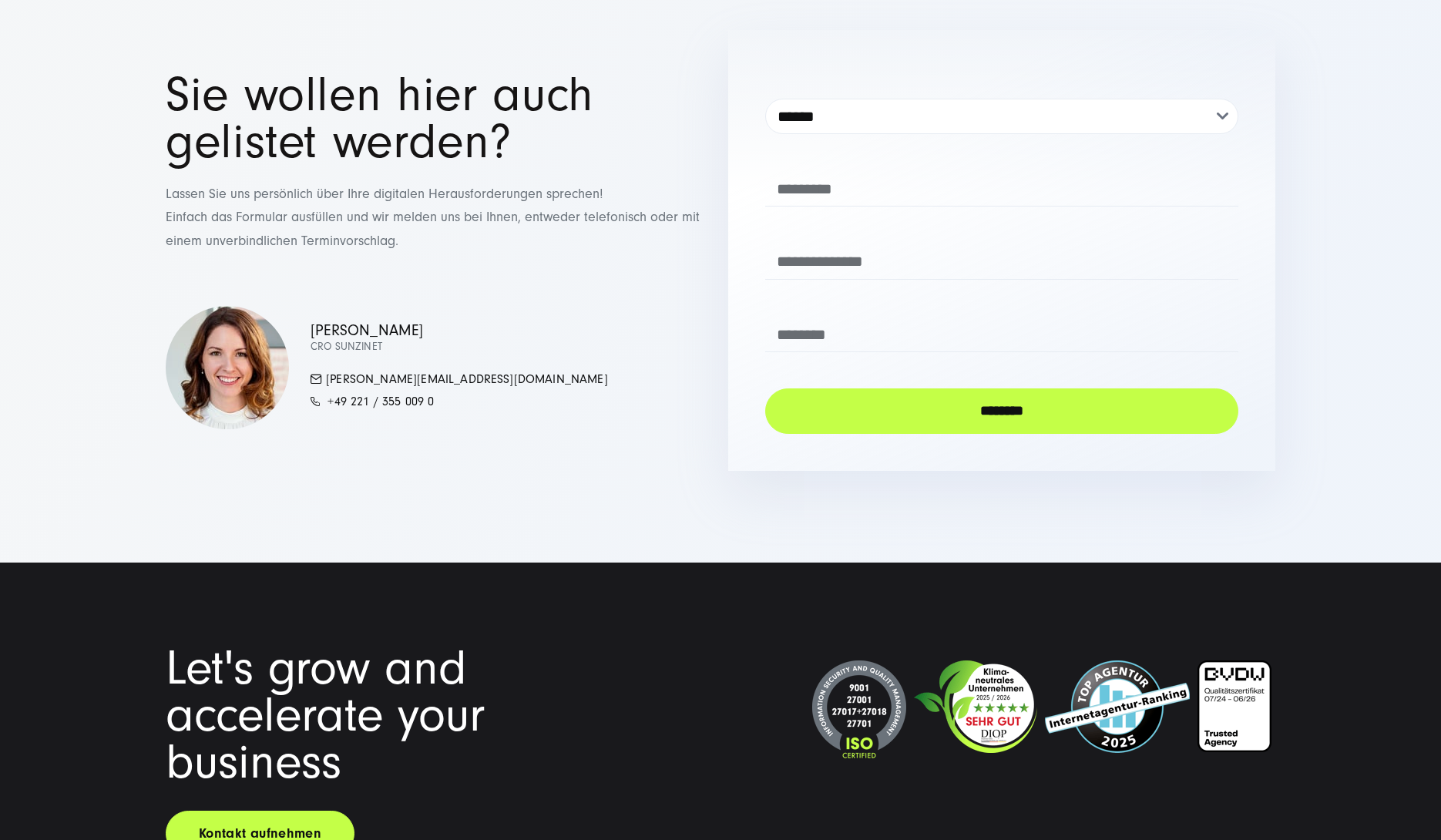
scroll to position [3060, 0]
